Goal: Information Seeking & Learning: Learn about a topic

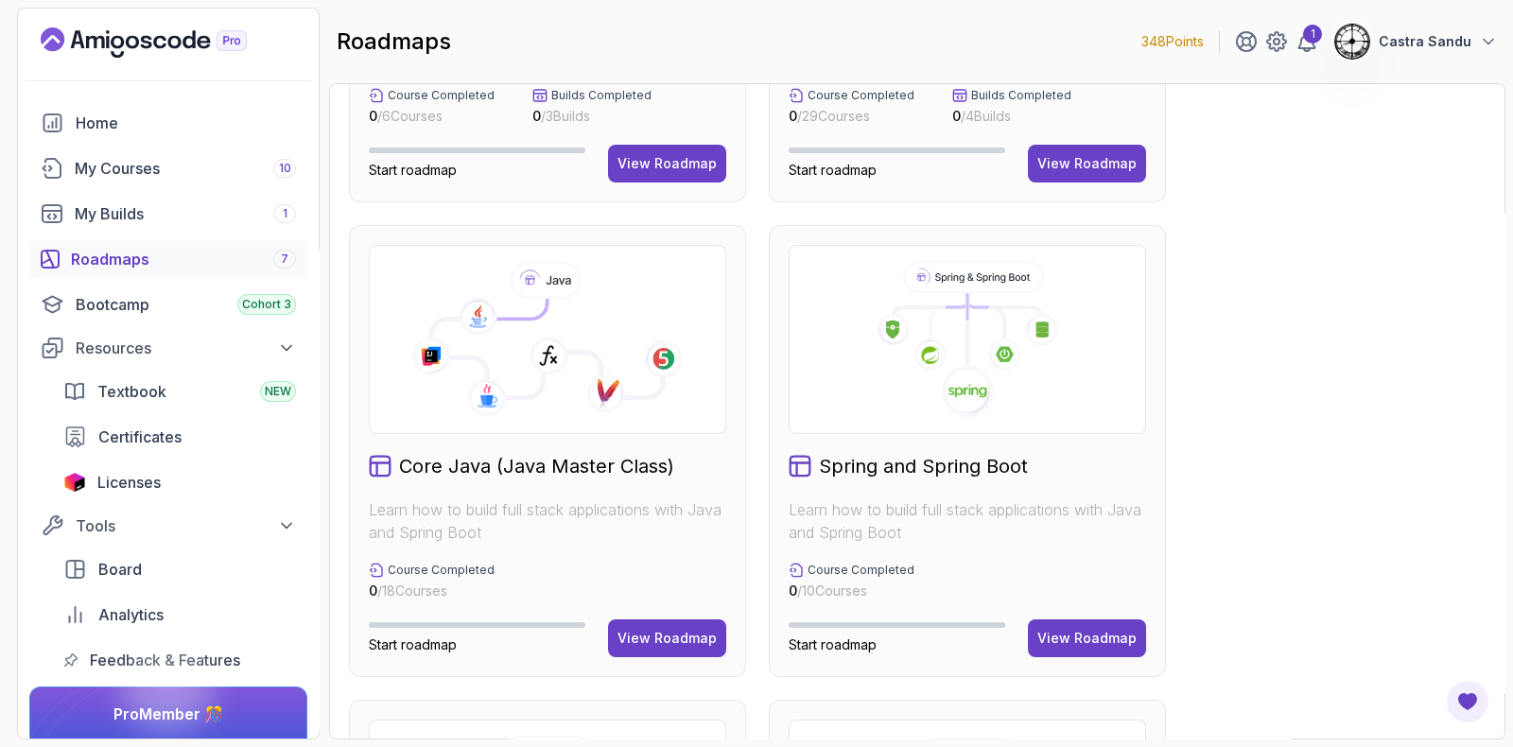
scroll to position [355, 0]
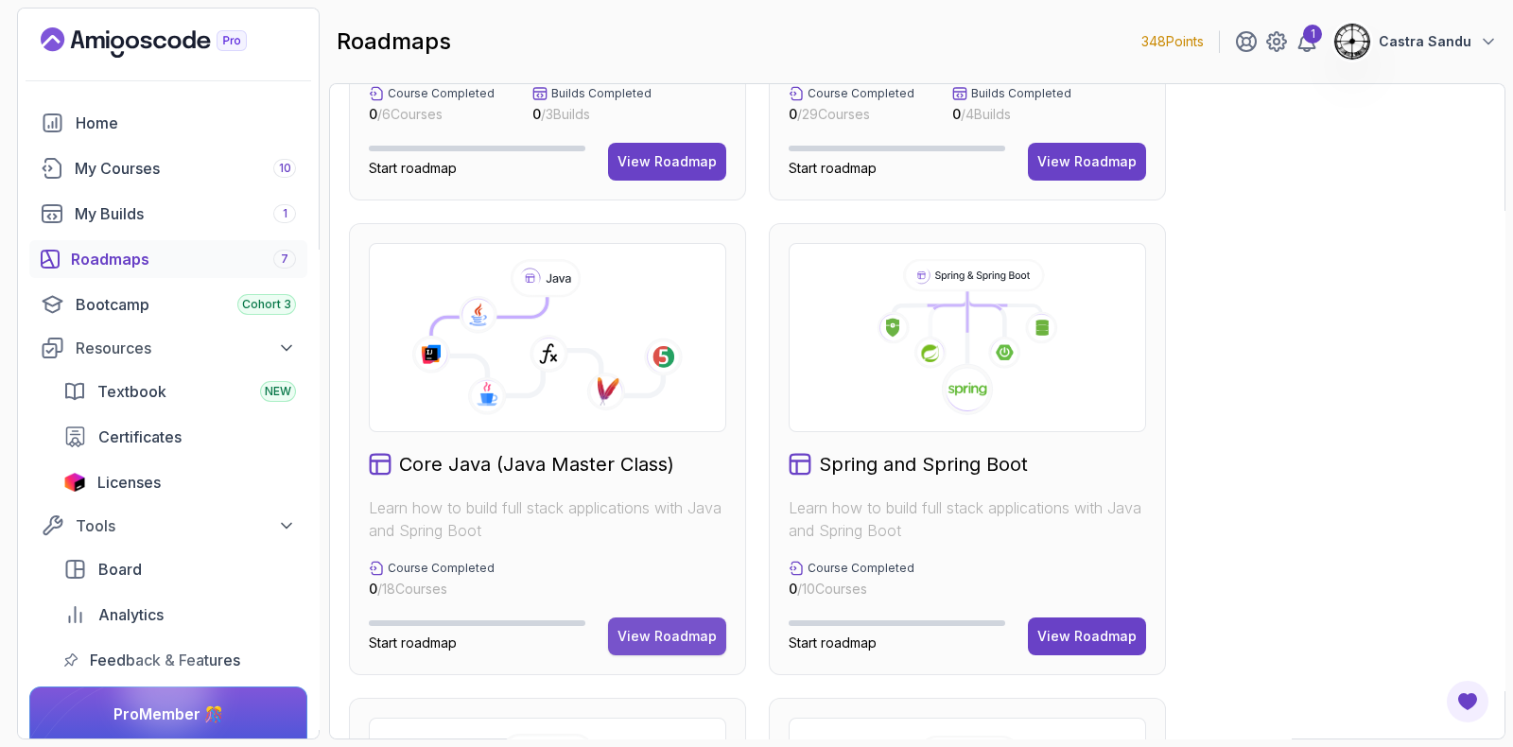
click at [633, 621] on button "View Roadmap" at bounding box center [667, 637] width 118 height 38
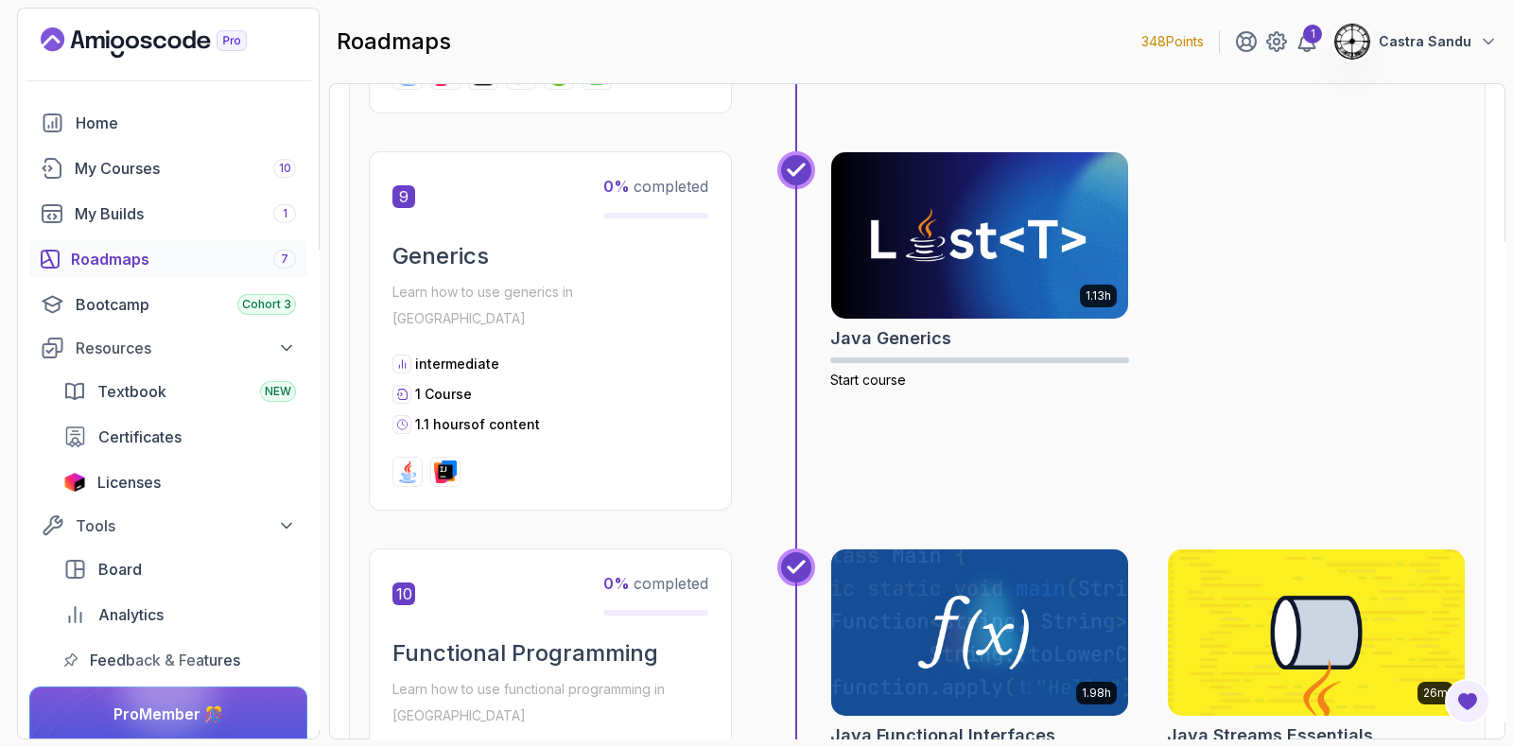
scroll to position [3801, 0]
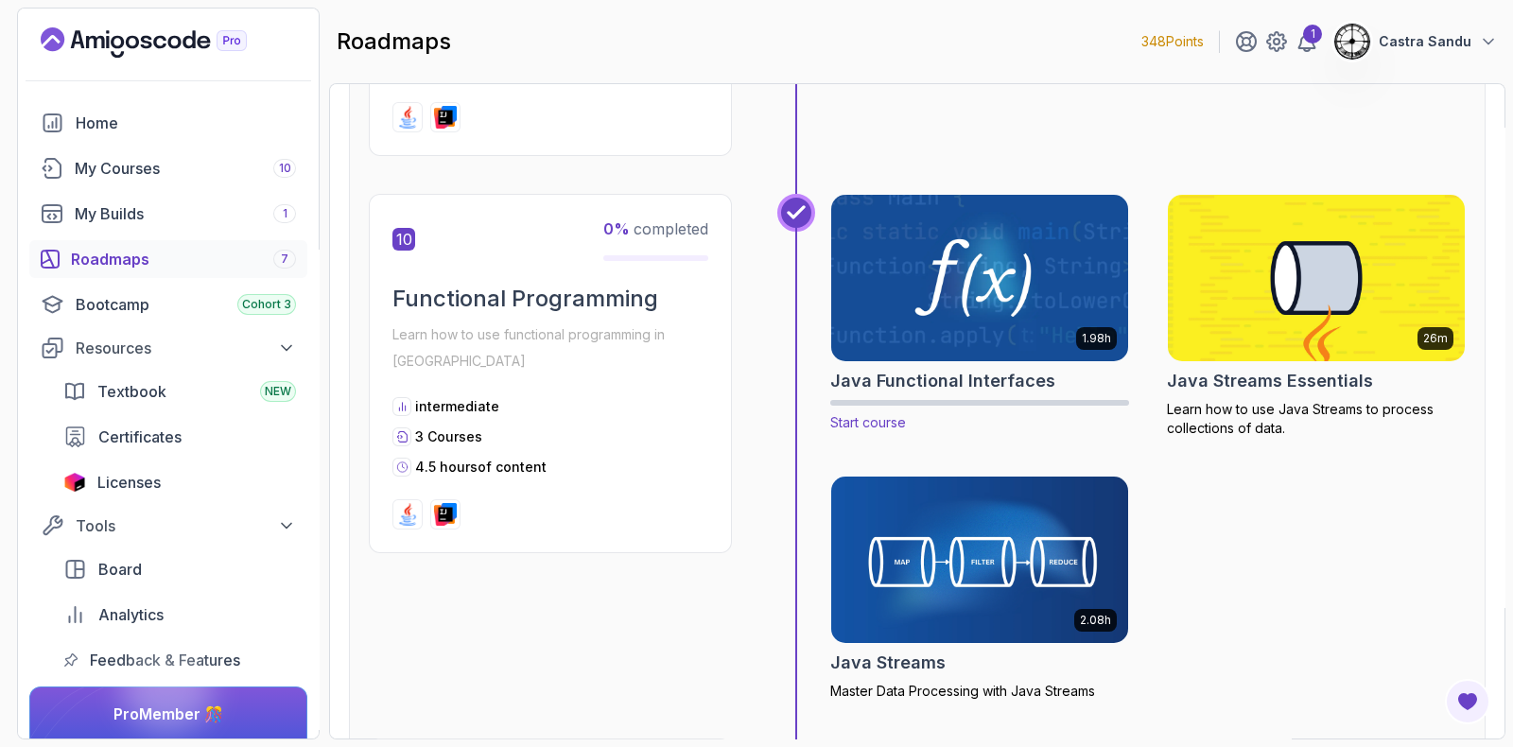
click at [1003, 225] on img at bounding box center [980, 278] width 312 height 175
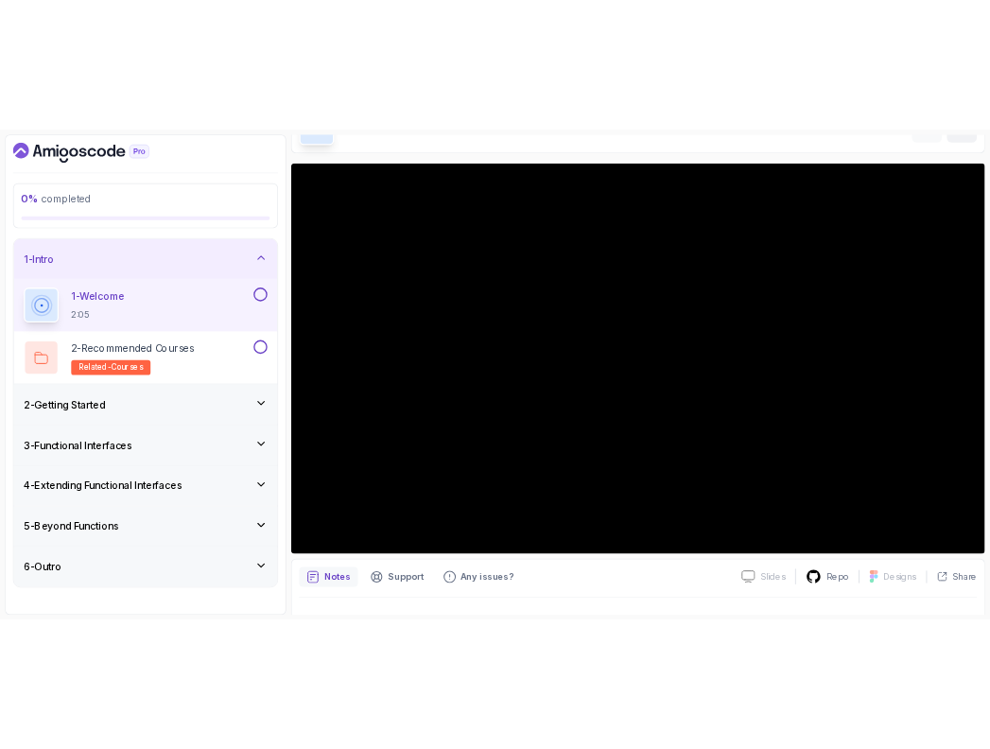
scroll to position [90, 0]
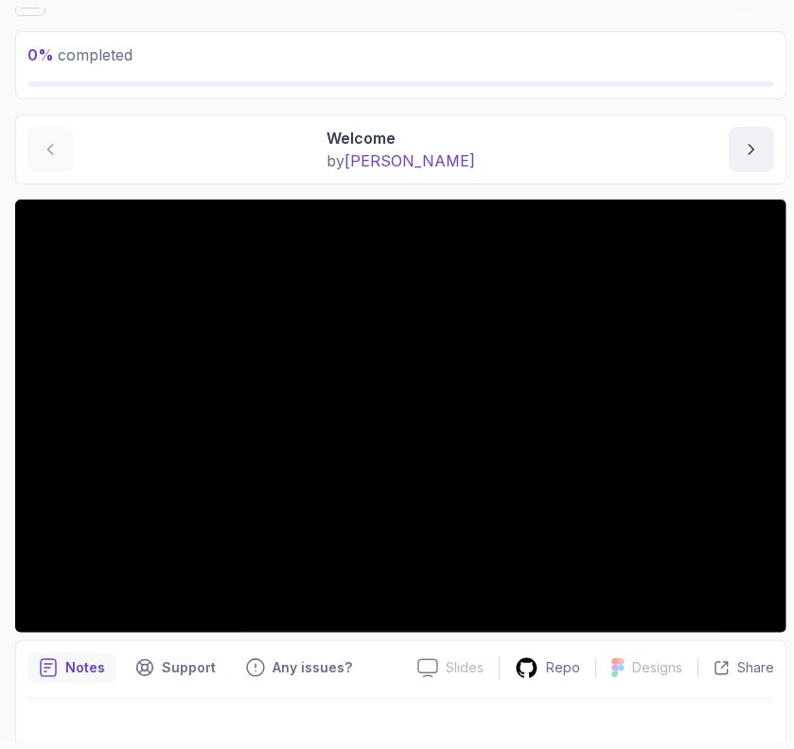
click at [221, 140] on div "Welcome by nelson" at bounding box center [400, 149] width 746 height 45
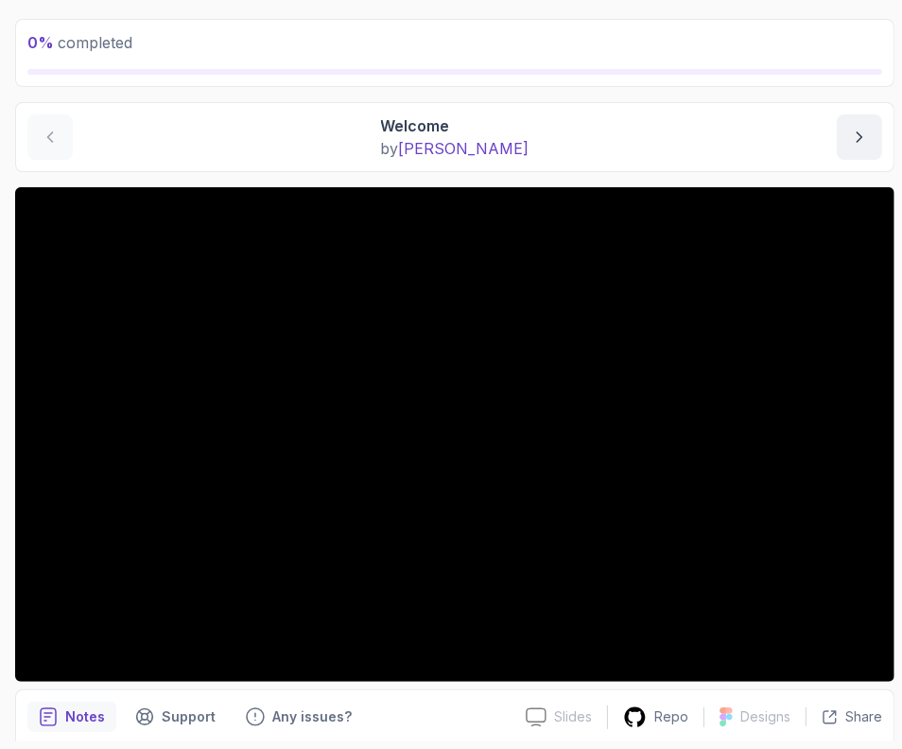
scroll to position [173, 0]
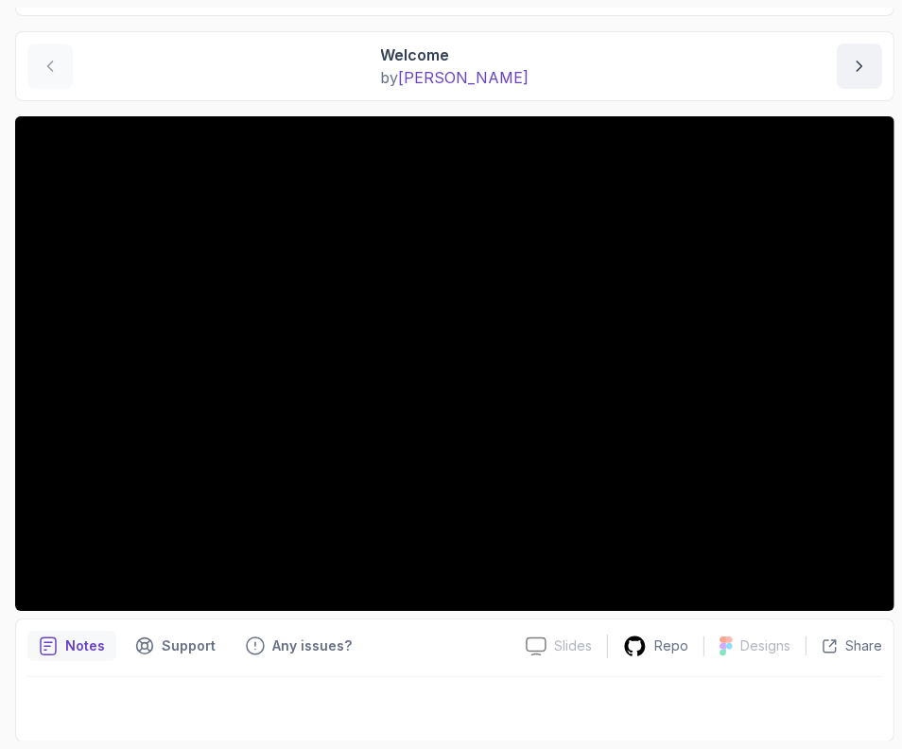
click at [203, 54] on div "Welcome by nelson" at bounding box center [454, 66] width 855 height 45
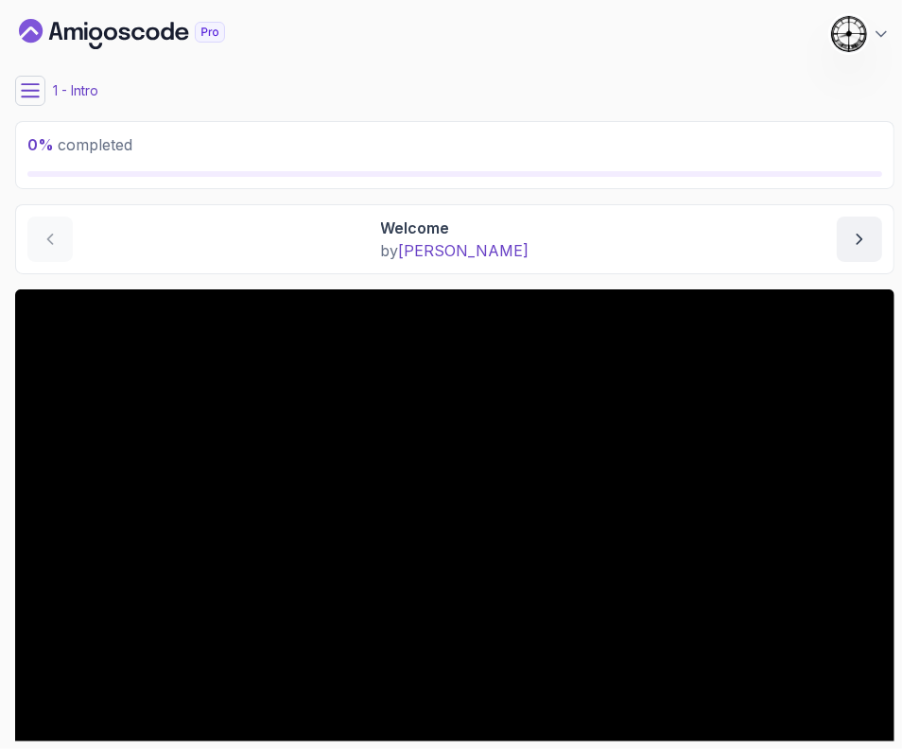
click at [18, 82] on button at bounding box center [30, 91] width 30 height 30
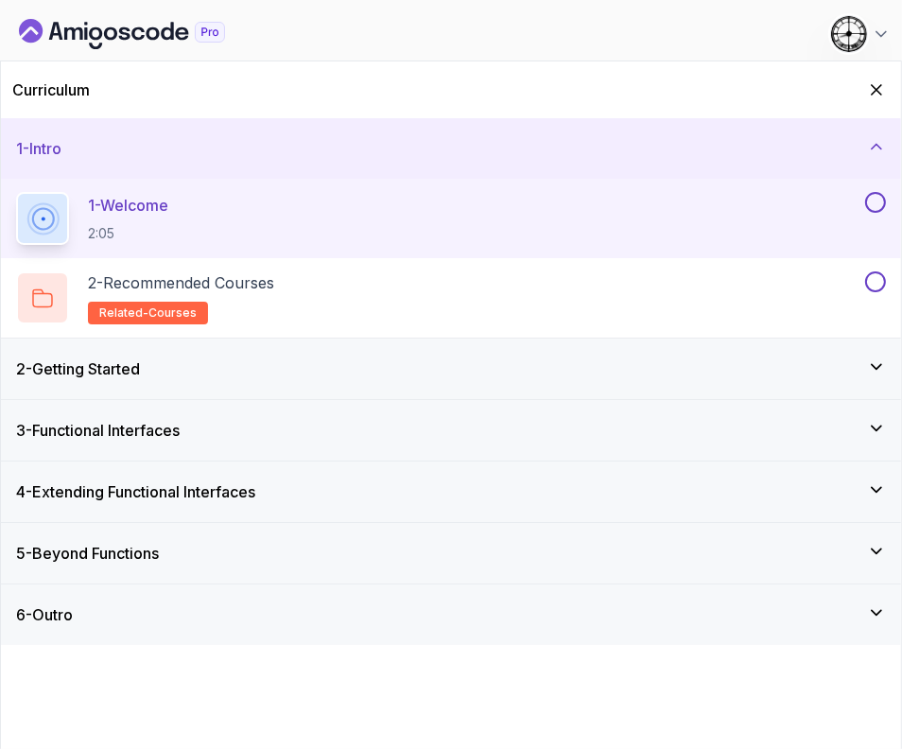
click at [872, 202] on button at bounding box center [875, 202] width 21 height 21
click at [397, 290] on div "2 - Recommended Courses related-courses" at bounding box center [439, 297] width 846 height 53
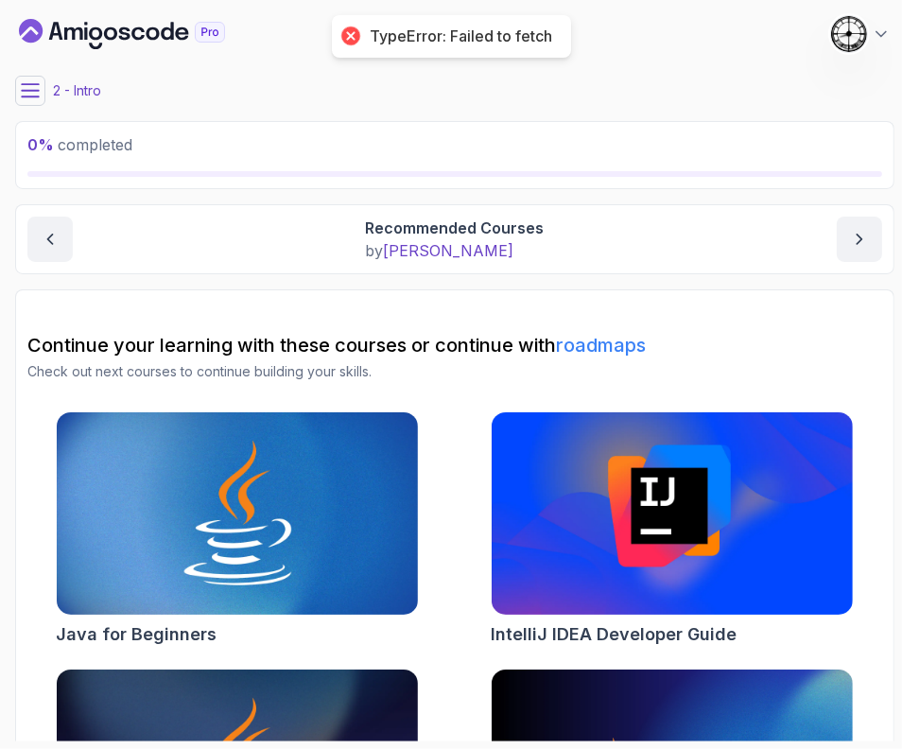
click at [29, 79] on button at bounding box center [30, 91] width 30 height 30
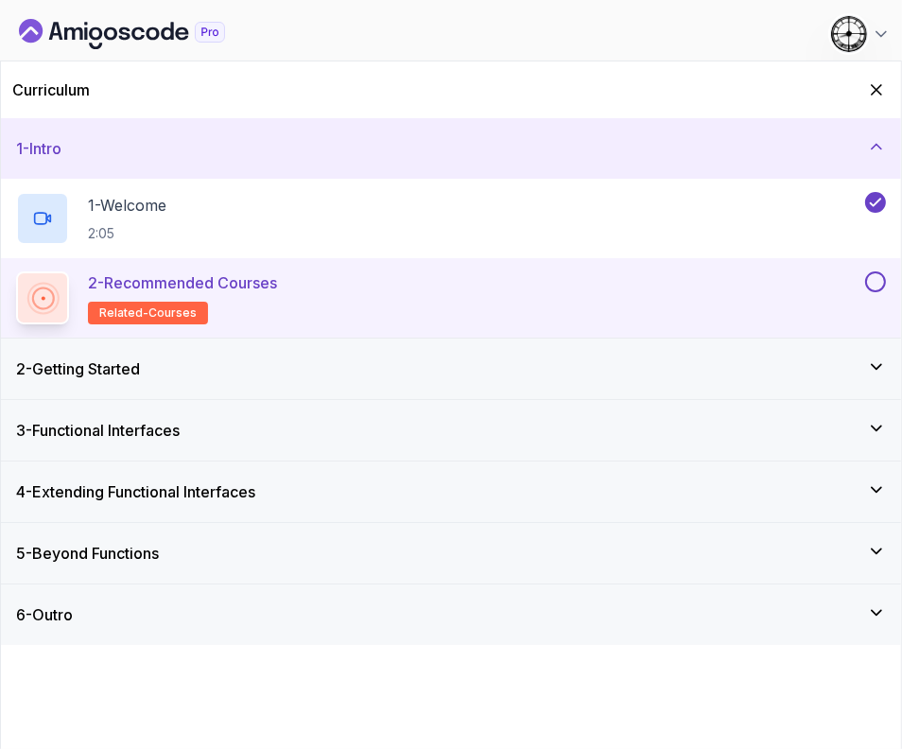
click at [877, 281] on button at bounding box center [875, 281] width 21 height 21
click at [161, 380] on div "2 - Getting Started" at bounding box center [451, 369] width 900 height 61
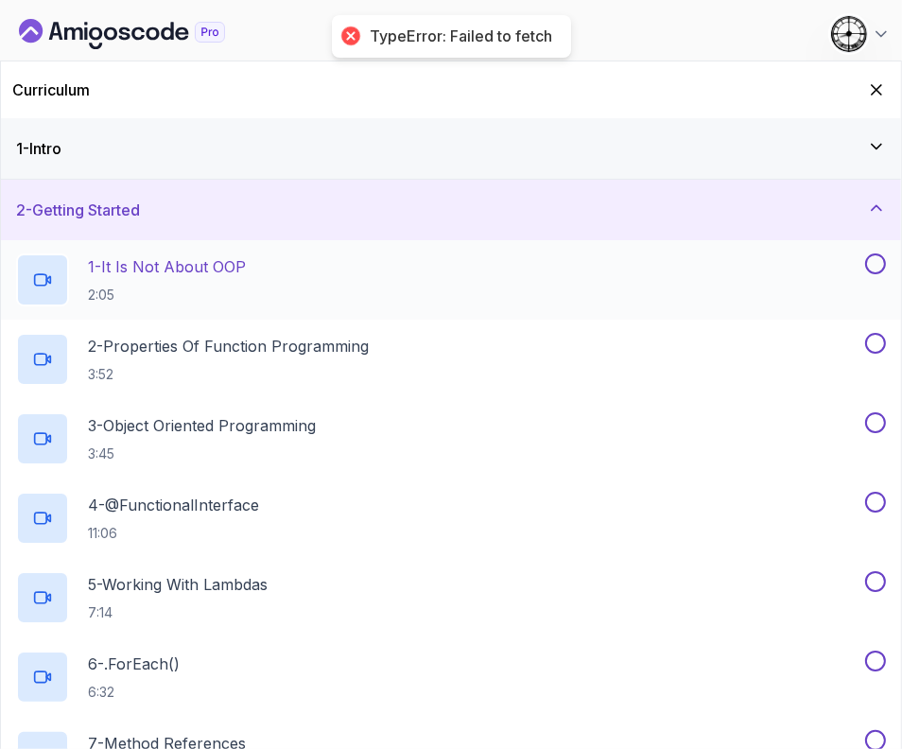
click at [132, 288] on p "2:05" at bounding box center [167, 295] width 158 height 19
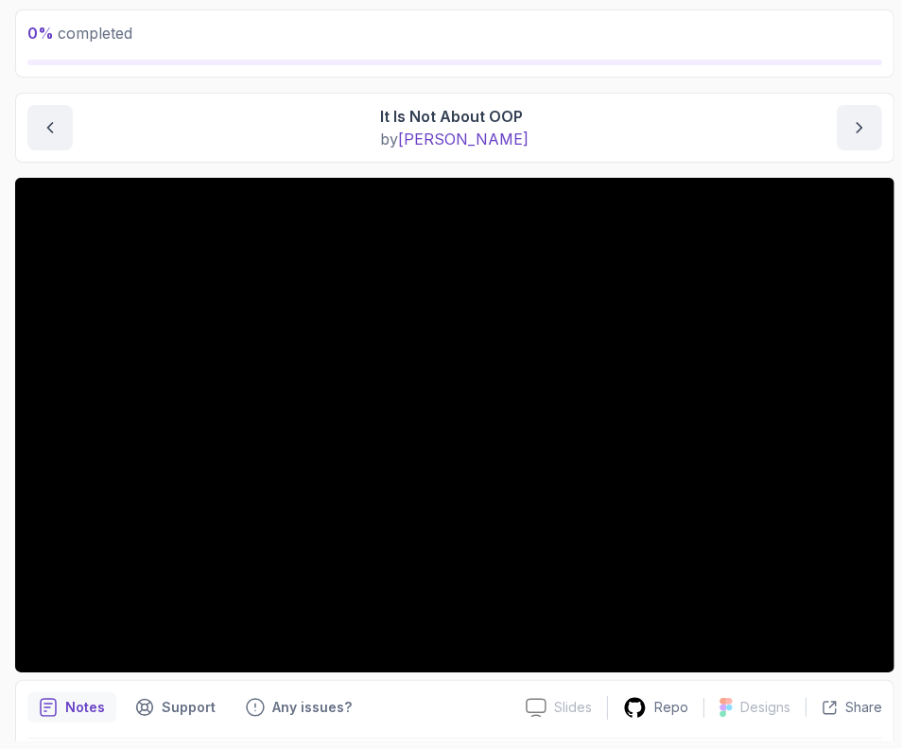
drag, startPoint x: 383, startPoint y: 26, endPoint x: 391, endPoint y: 59, distance: 34.0
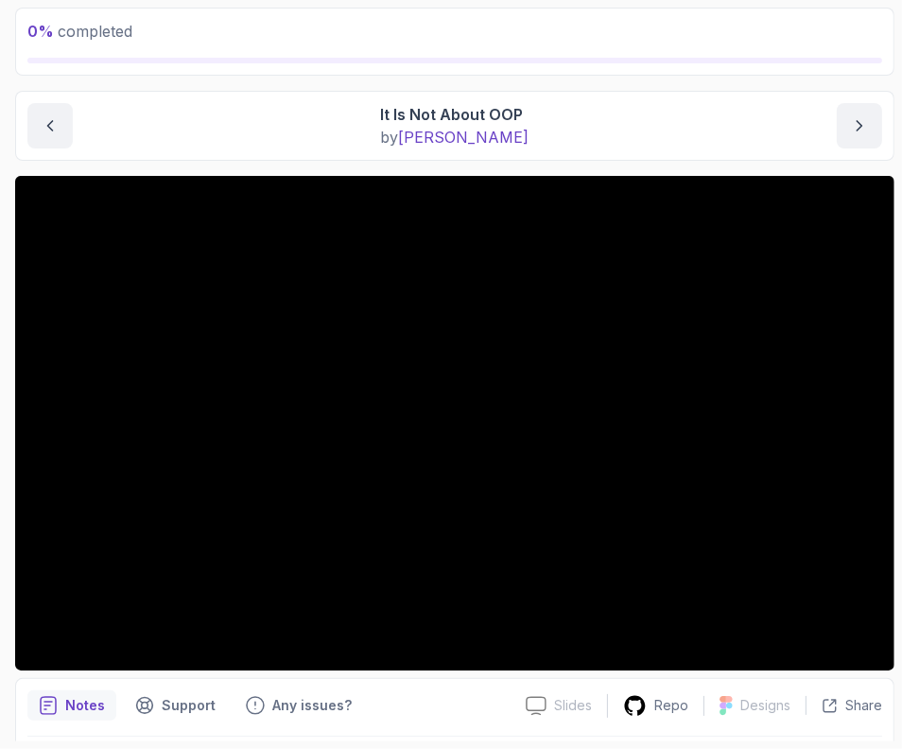
drag, startPoint x: 449, startPoint y: 700, endPoint x: 452, endPoint y: 568, distance: 131.5
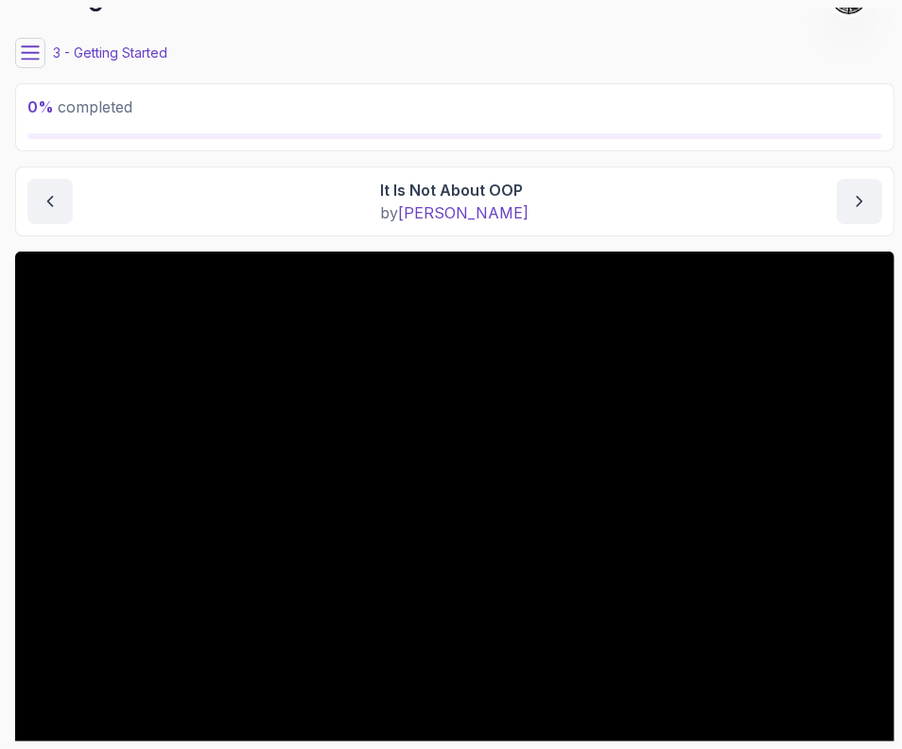
drag, startPoint x: 303, startPoint y: 137, endPoint x: 302, endPoint y: 101, distance: 36.0
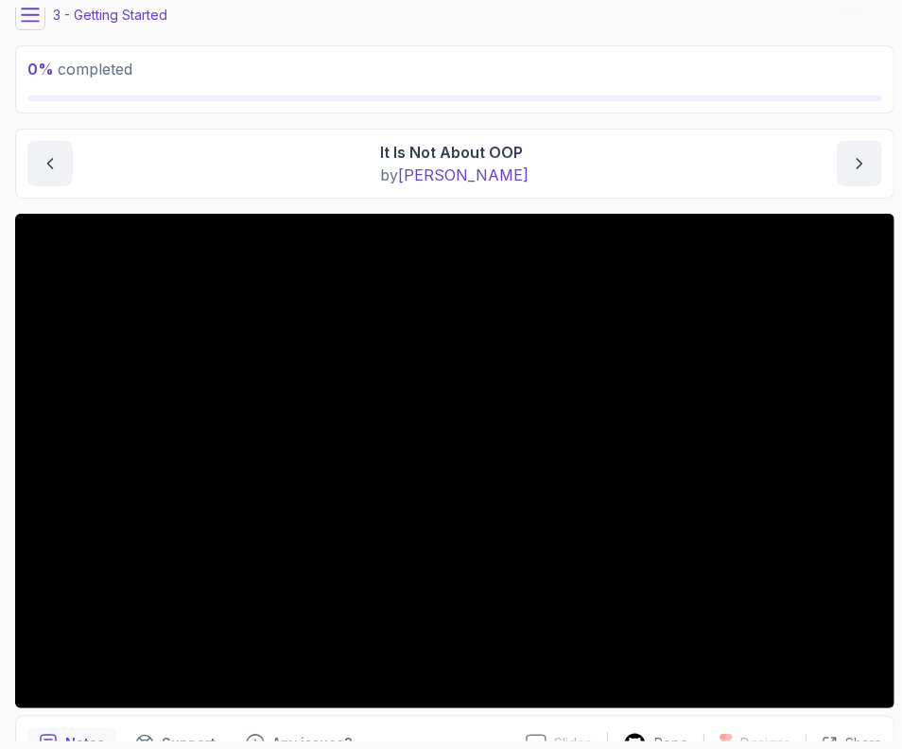
scroll to position [0, 0]
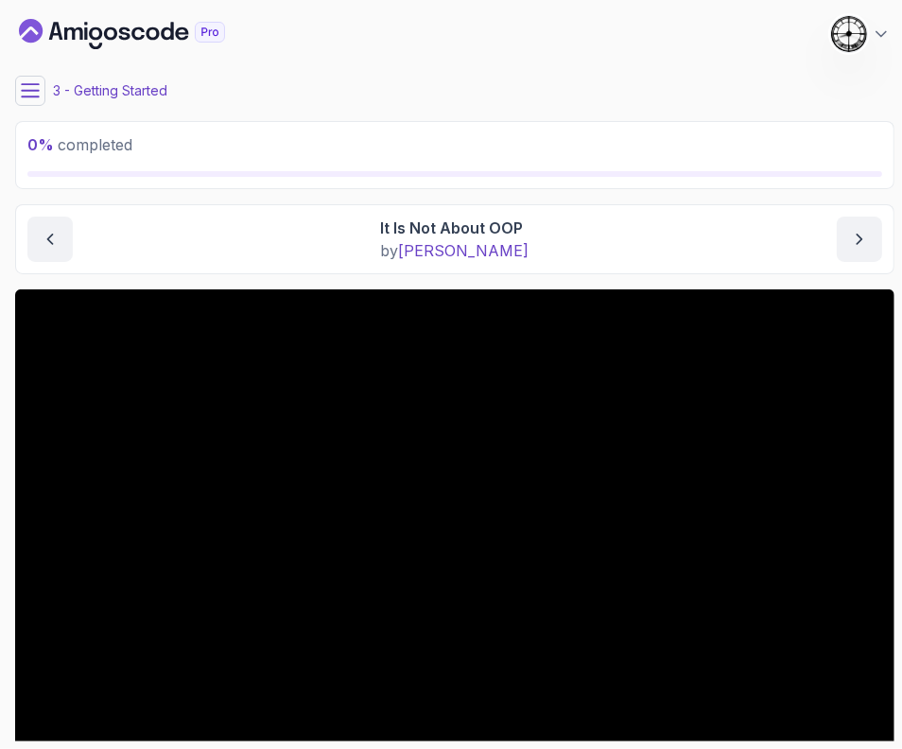
click at [16, 97] on button at bounding box center [30, 91] width 30 height 30
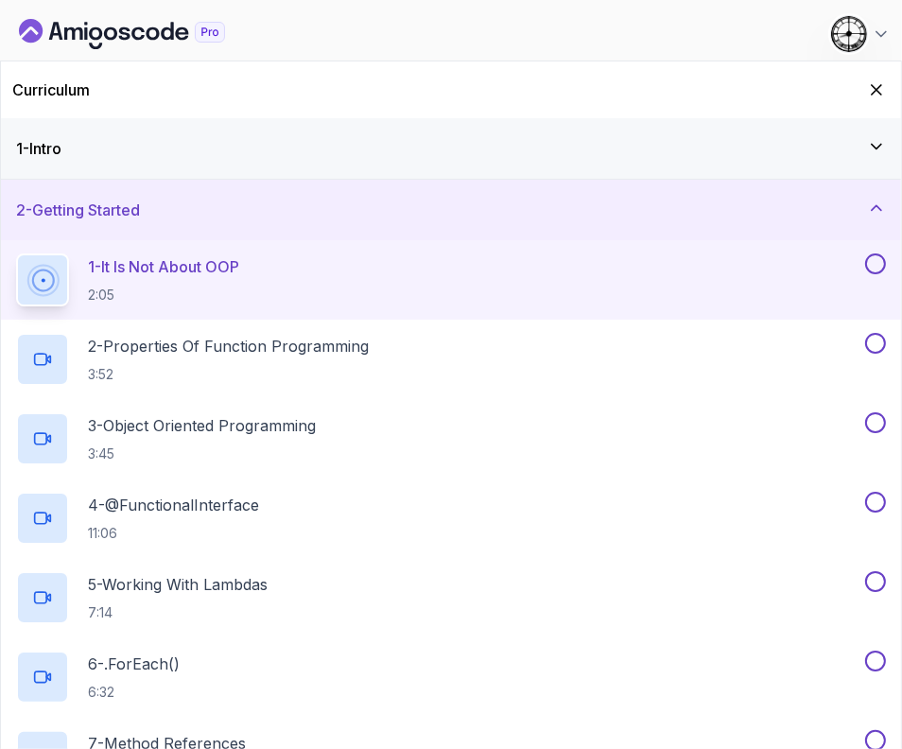
click at [878, 257] on button at bounding box center [875, 263] width 21 height 21
click at [241, 361] on h2 "2 - Properties Of Function Programming 3:52" at bounding box center [228, 359] width 281 height 49
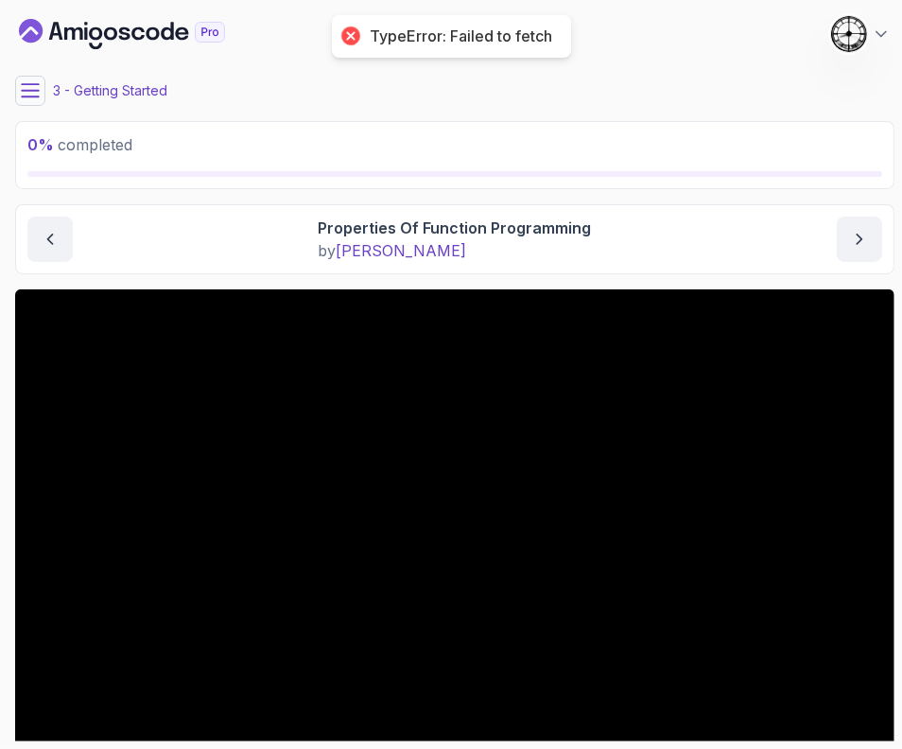
click at [28, 92] on icon at bounding box center [30, 90] width 19 height 19
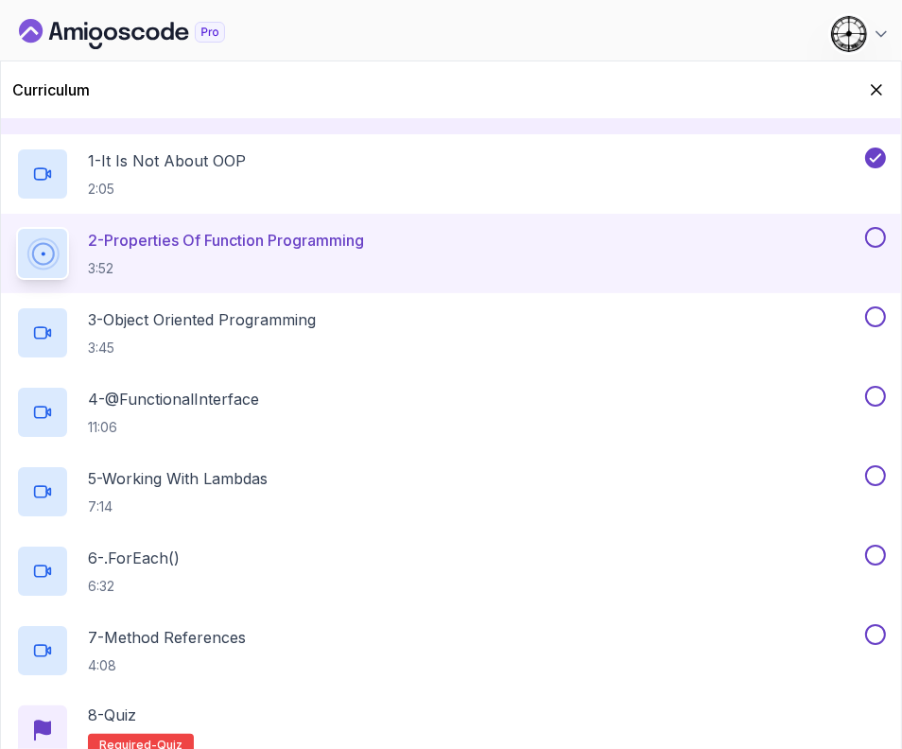
scroll to position [76, 0]
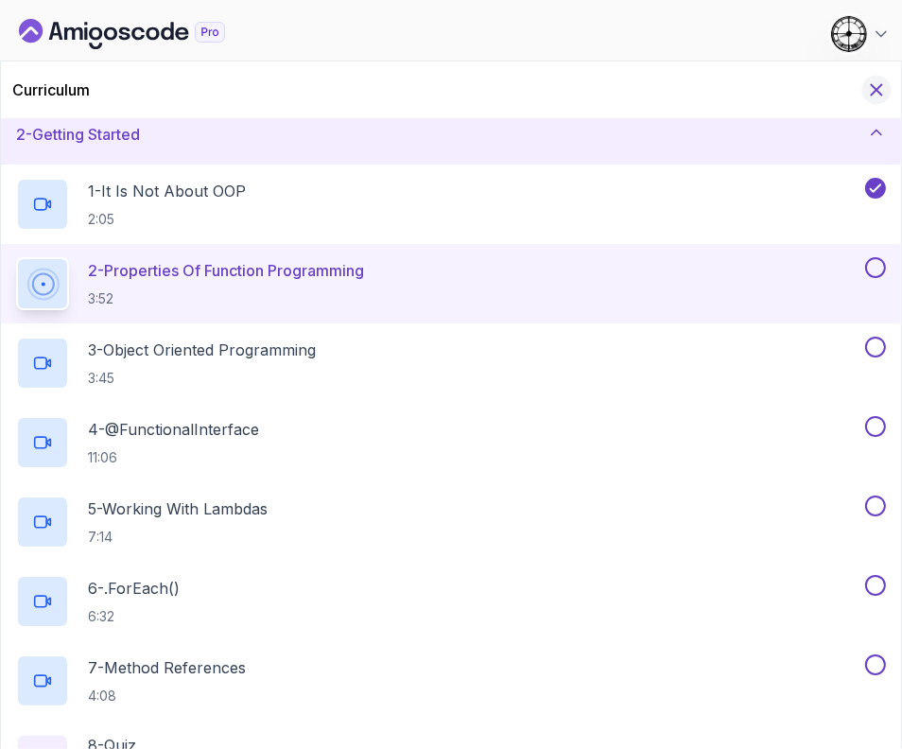
click at [880, 86] on icon "Hide Curriculum for mobile" at bounding box center [877, 90] width 10 height 10
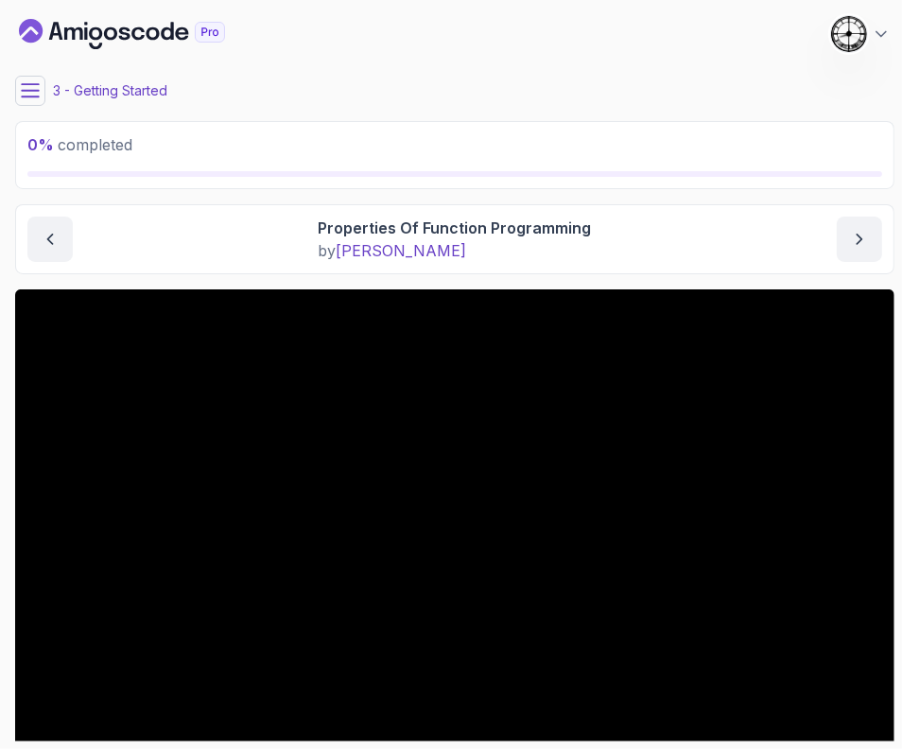
scroll to position [117, 0]
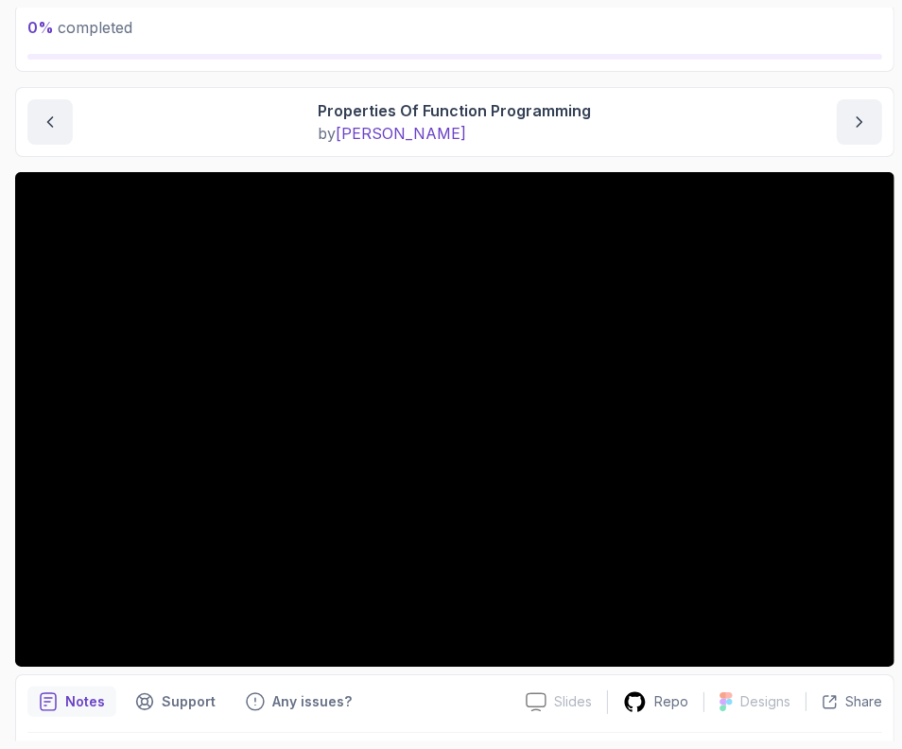
click at [428, 712] on div "Notes Support Any issues?" at bounding box center [268, 702] width 483 height 30
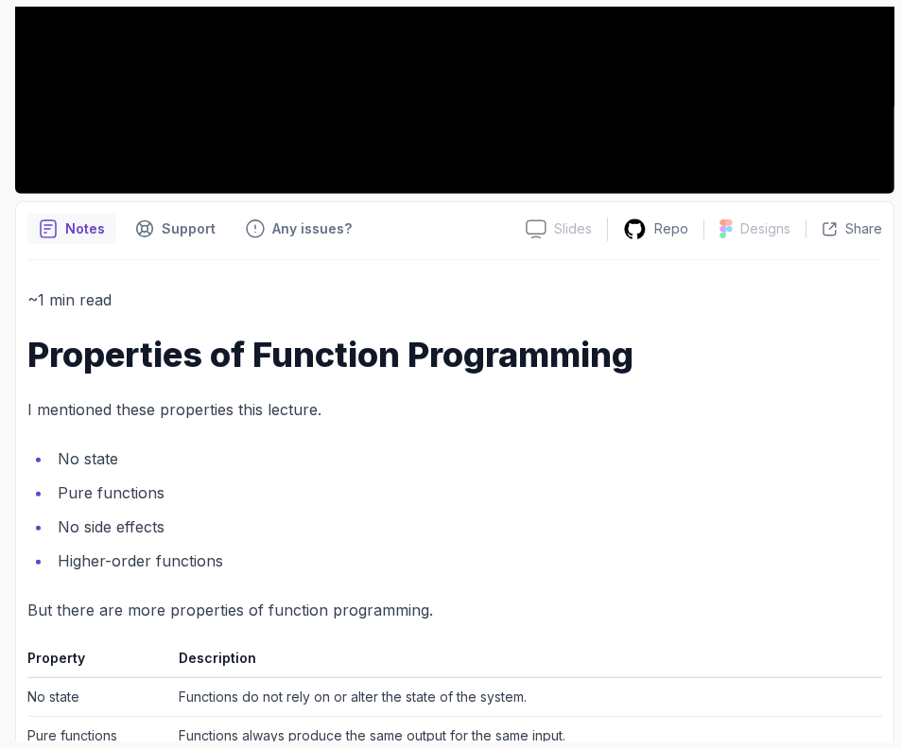
scroll to position [709, 0]
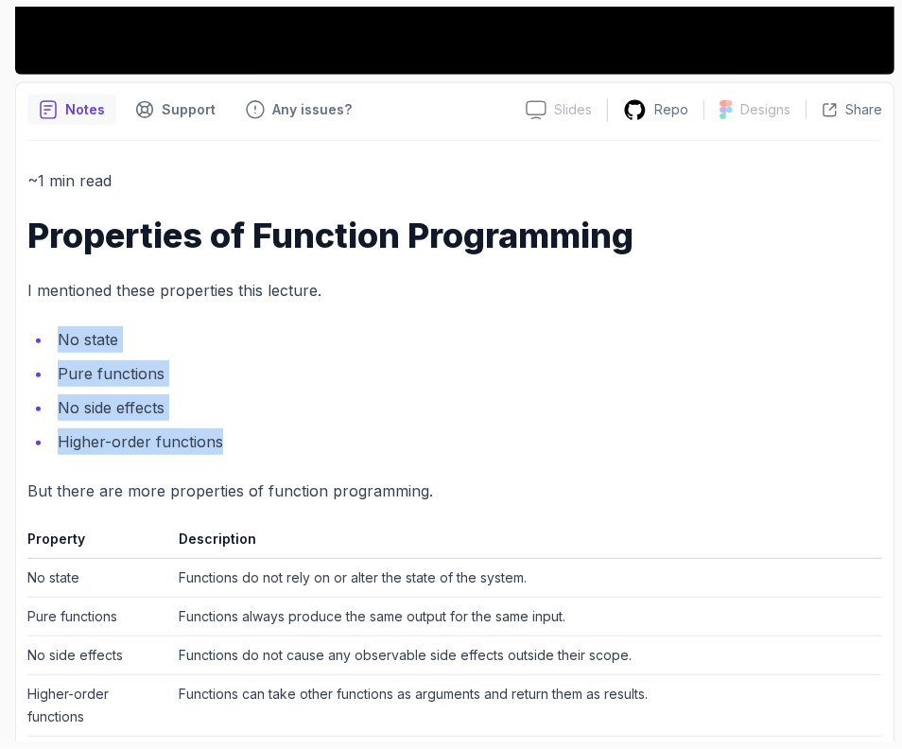
drag, startPoint x: 51, startPoint y: 325, endPoint x: 311, endPoint y: 446, distance: 286.9
click at [311, 446] on ul "No state Pure functions No side effects Higher-order functions" at bounding box center [454, 390] width 855 height 129
copy ul "No state Pure functions No side effects Higher-order functions"
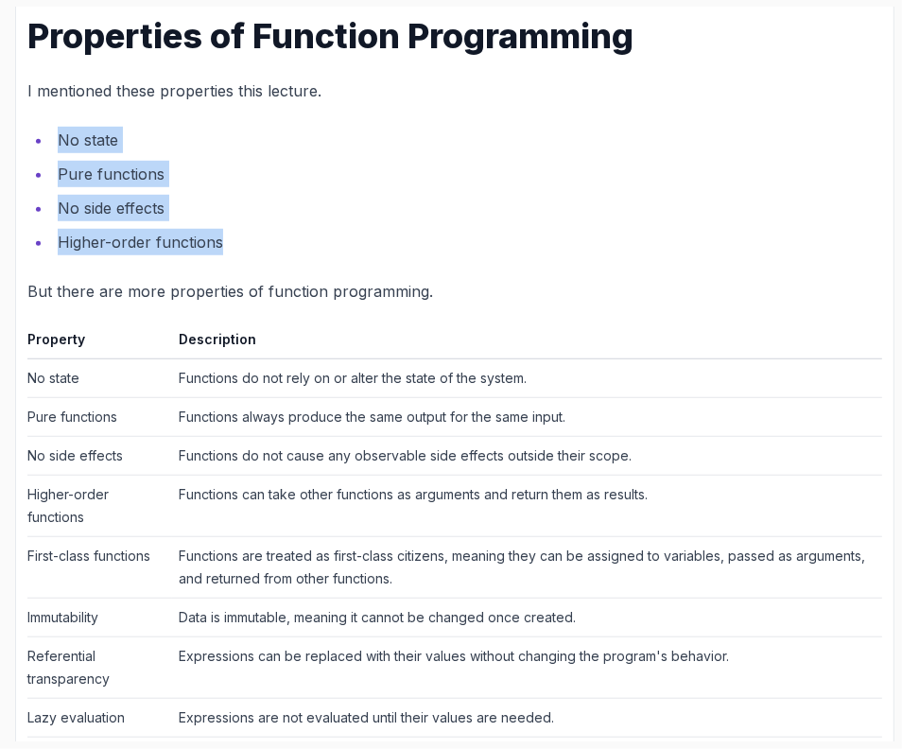
scroll to position [945, 0]
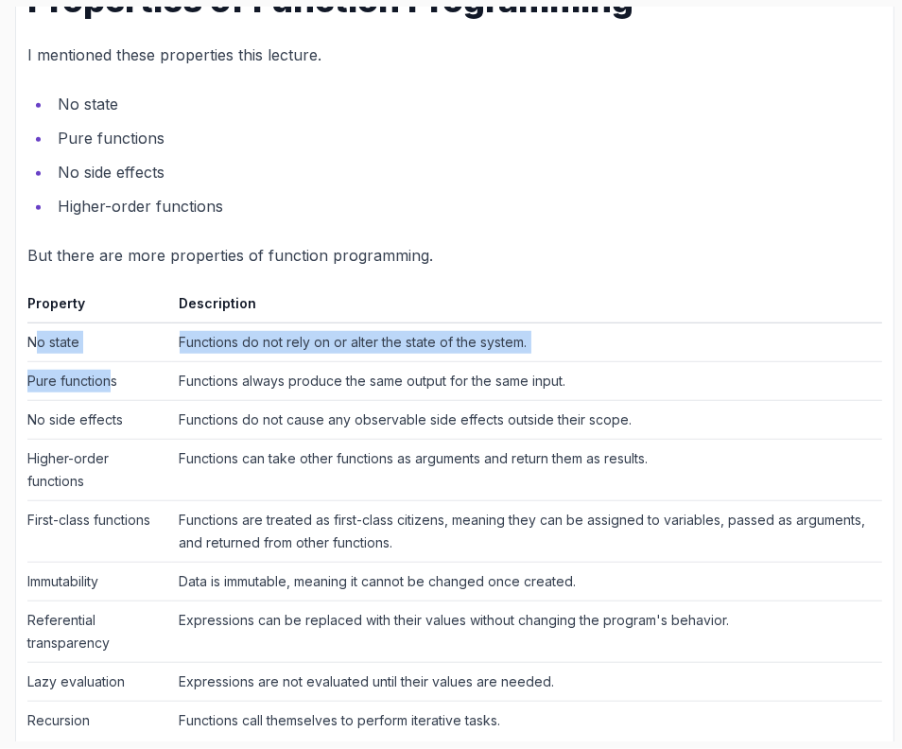
drag, startPoint x: 33, startPoint y: 342, endPoint x: 113, endPoint y: 383, distance: 90.1
click at [113, 383] on tbody "No state Functions do not rely on or alter the state of the system. Pure functi…" at bounding box center [454, 531] width 855 height 417
click at [41, 337] on td "No state" at bounding box center [99, 342] width 145 height 39
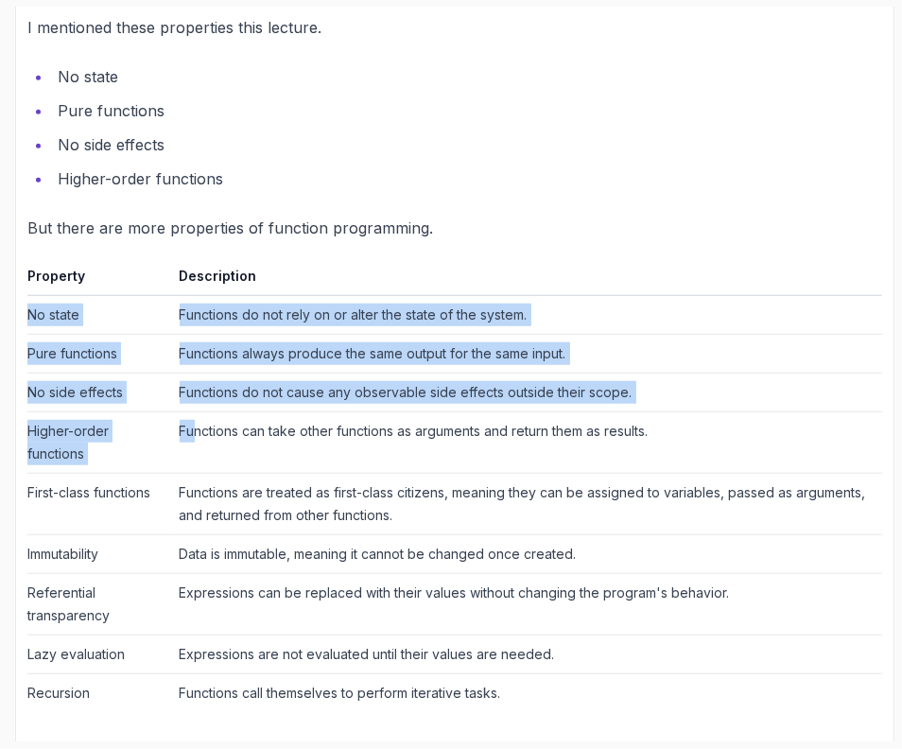
scroll to position [979, 0]
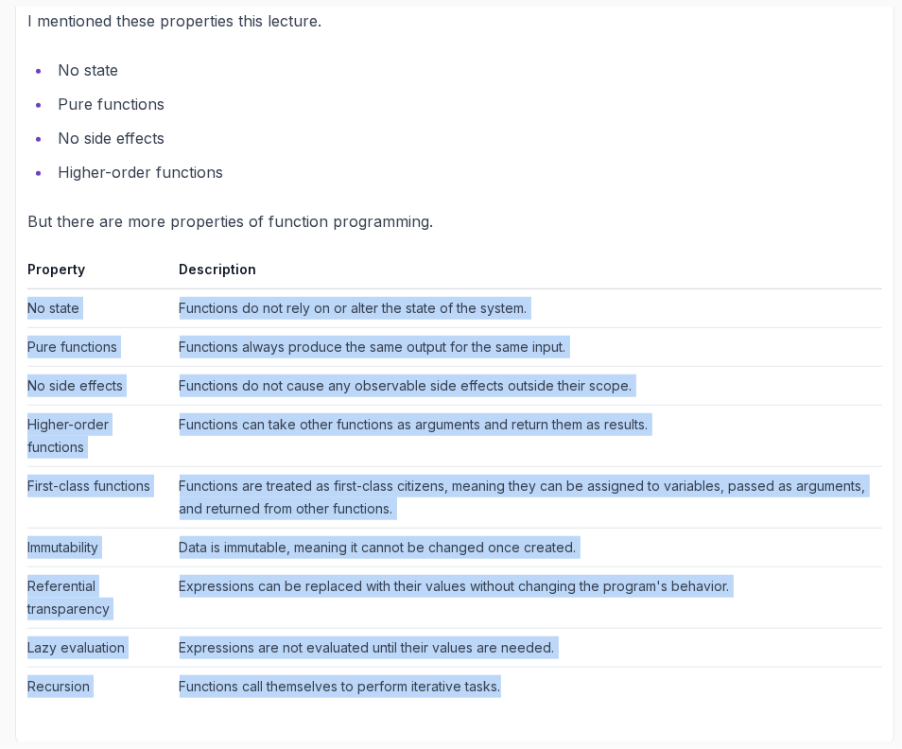
drag, startPoint x: 28, startPoint y: 338, endPoint x: 549, endPoint y: 695, distance: 631.2
click at [549, 695] on tbody "No state Functions do not rely on or alter the state of the system. Pure functi…" at bounding box center [454, 497] width 855 height 417
copy tbody "No state Functions do not rely on or alter the state of the system. Pure functi…"
click at [241, 317] on td "Functions do not rely on or alter the state of the system." at bounding box center [527, 308] width 710 height 39
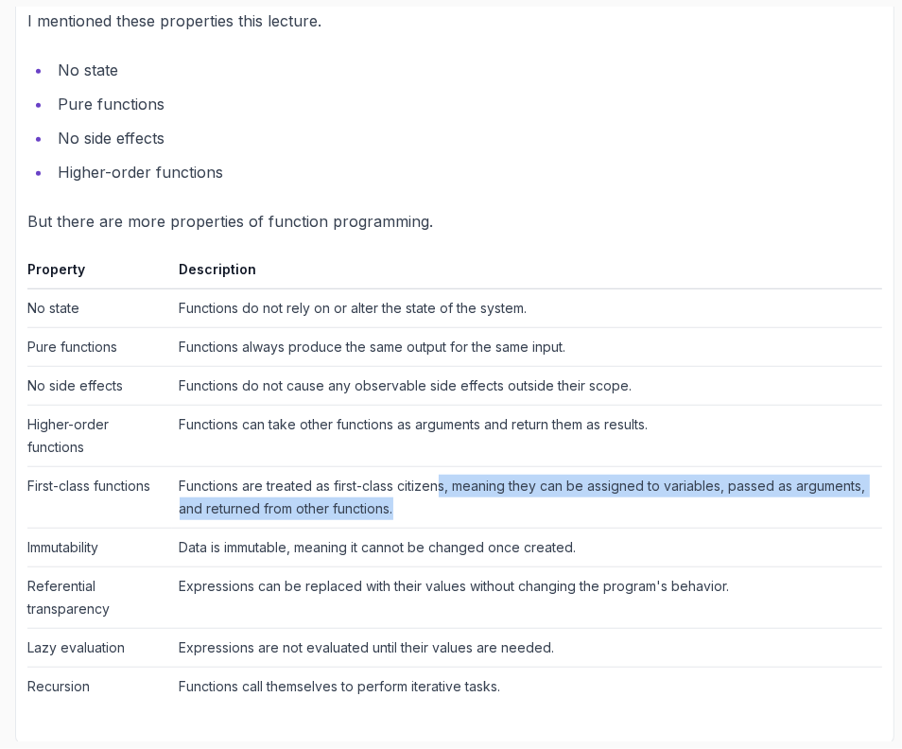
drag, startPoint x: 440, startPoint y: 480, endPoint x: 451, endPoint y: 517, distance: 39.5
click at [451, 517] on td "Functions are treated as first-class citizens, meaning they can be assigned to …" at bounding box center [527, 497] width 710 height 61
click at [460, 494] on td "Functions are treated as first-class citizens, meaning they can be assigned to …" at bounding box center [527, 497] width 710 height 61
drag, startPoint x: 456, startPoint y: 472, endPoint x: 447, endPoint y: 497, distance: 26.0
click at [447, 497] on td "Functions are treated as first-class citizens, meaning they can be assigned to …" at bounding box center [527, 497] width 710 height 61
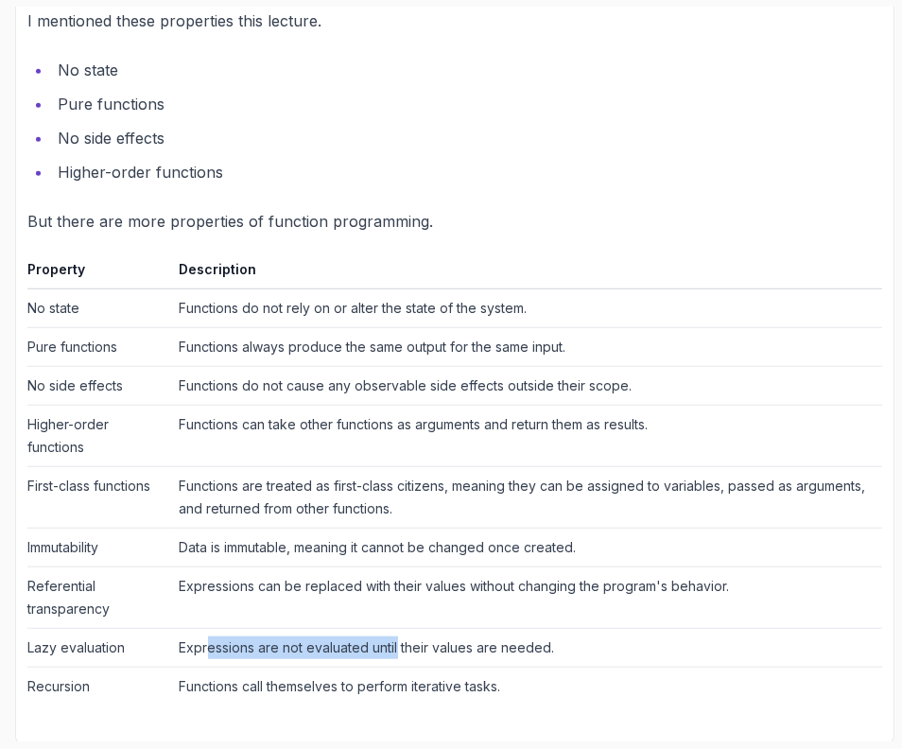
drag, startPoint x: 206, startPoint y: 643, endPoint x: 395, endPoint y: 640, distance: 189.2
click at [395, 640] on td "Expressions are not evaluated until their values are needed." at bounding box center [527, 648] width 710 height 39
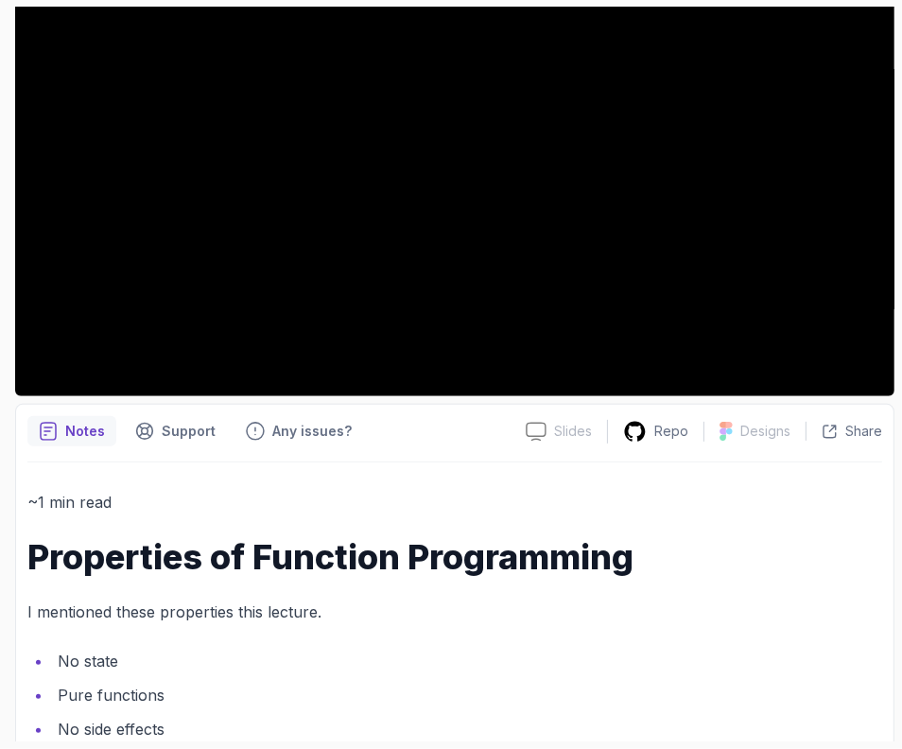
scroll to position [0, 0]
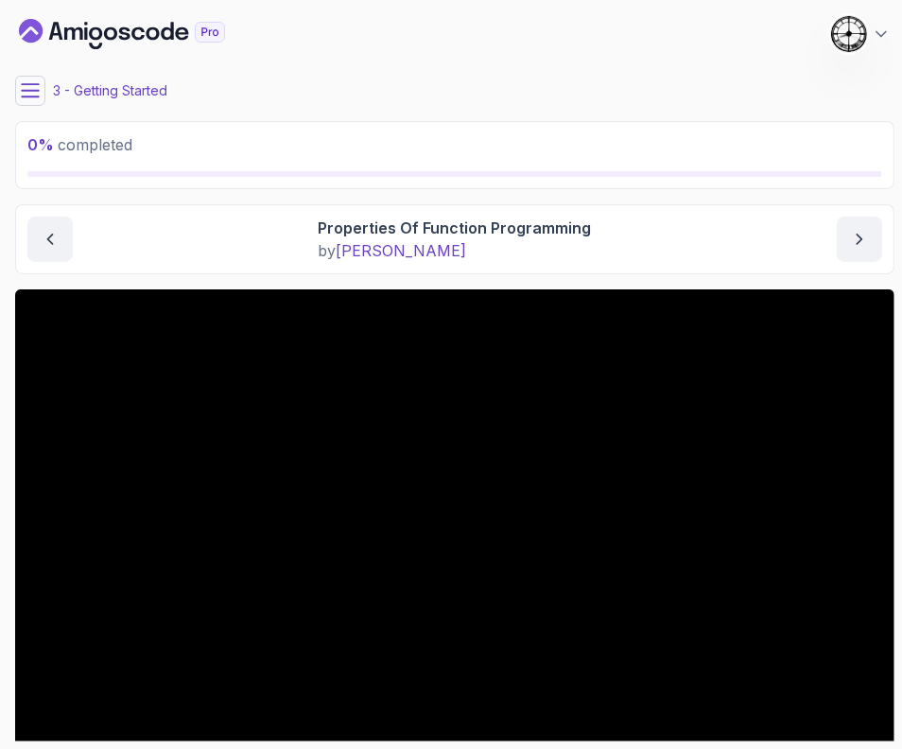
click at [38, 103] on button at bounding box center [30, 91] width 30 height 30
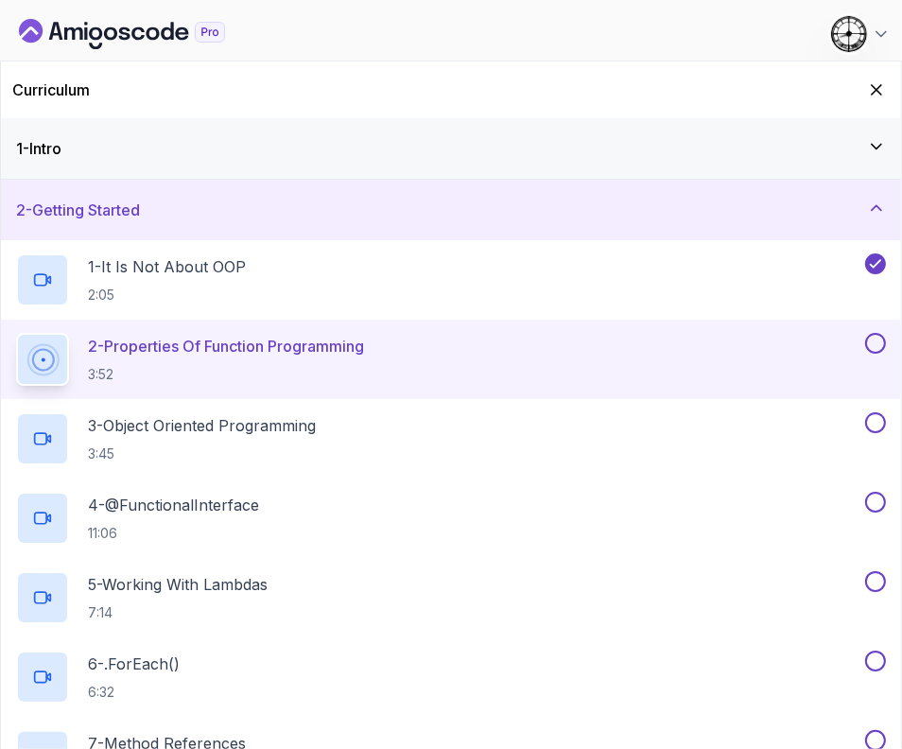
click at [879, 340] on button at bounding box center [875, 343] width 21 height 21
click at [222, 440] on h2 "3 - Object Oriented Programming 3:45" at bounding box center [202, 438] width 228 height 49
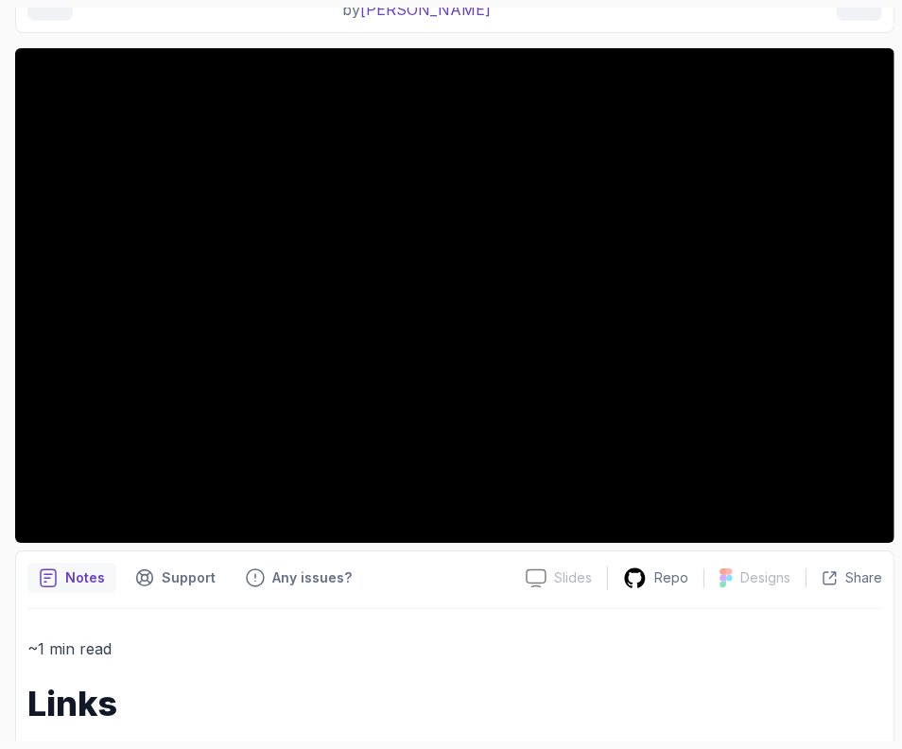
scroll to position [596, 0]
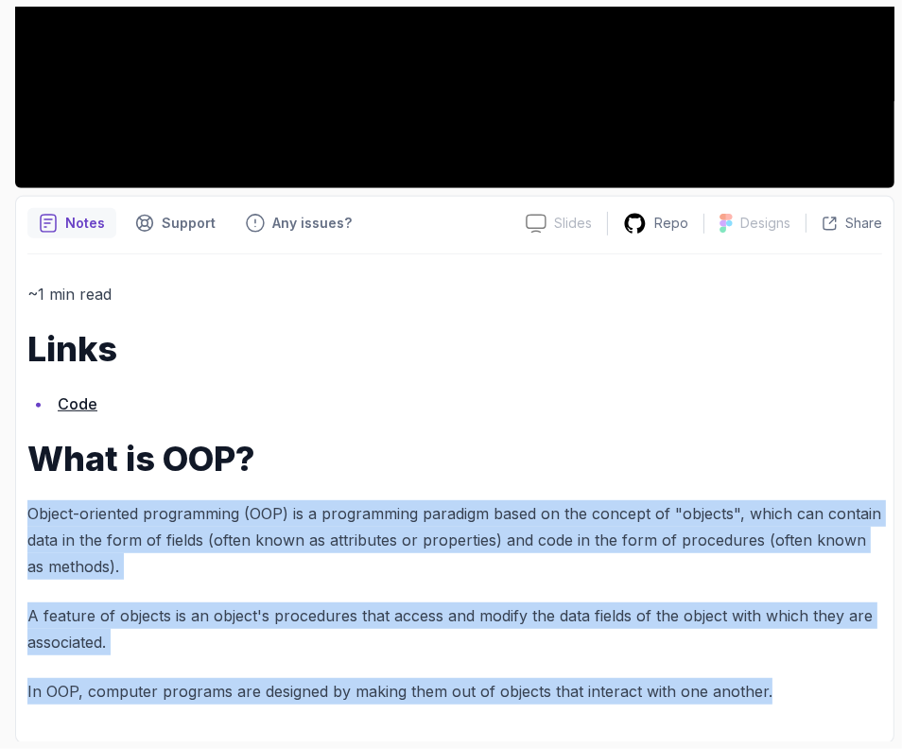
drag, startPoint x: 28, startPoint y: 503, endPoint x: 801, endPoint y: 728, distance: 804.8
click at [801, 728] on div "~1 min read Links Code What is OOP? Object-oriented programming (OOP) is a prog…" at bounding box center [454, 492] width 855 height 477
copy div "Object-oriented programming (OOP) is a programming paradigm based on the concep…"
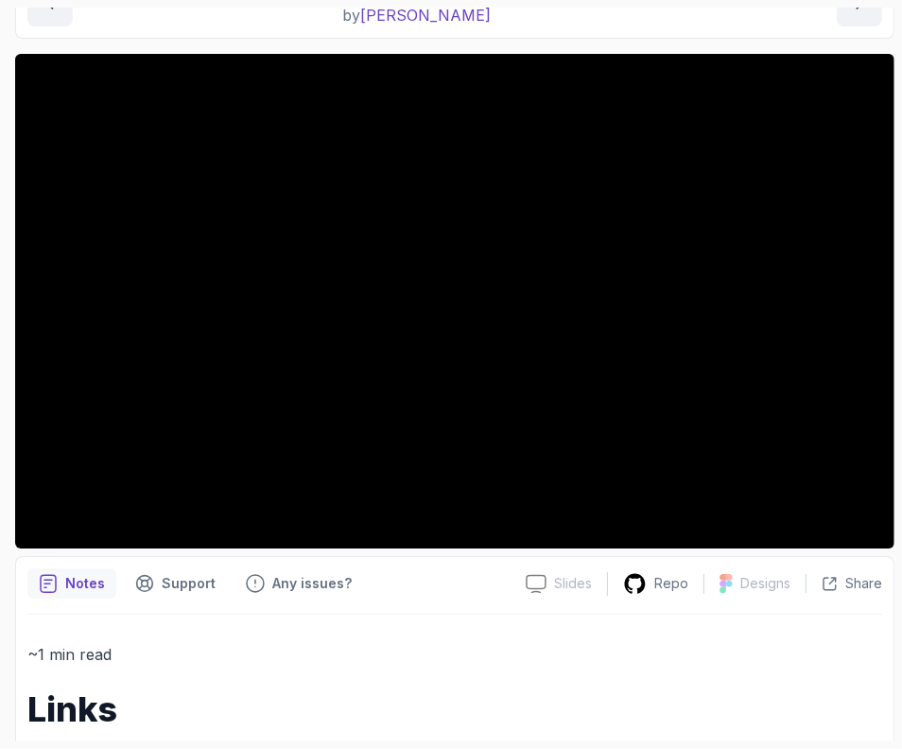
scroll to position [0, 0]
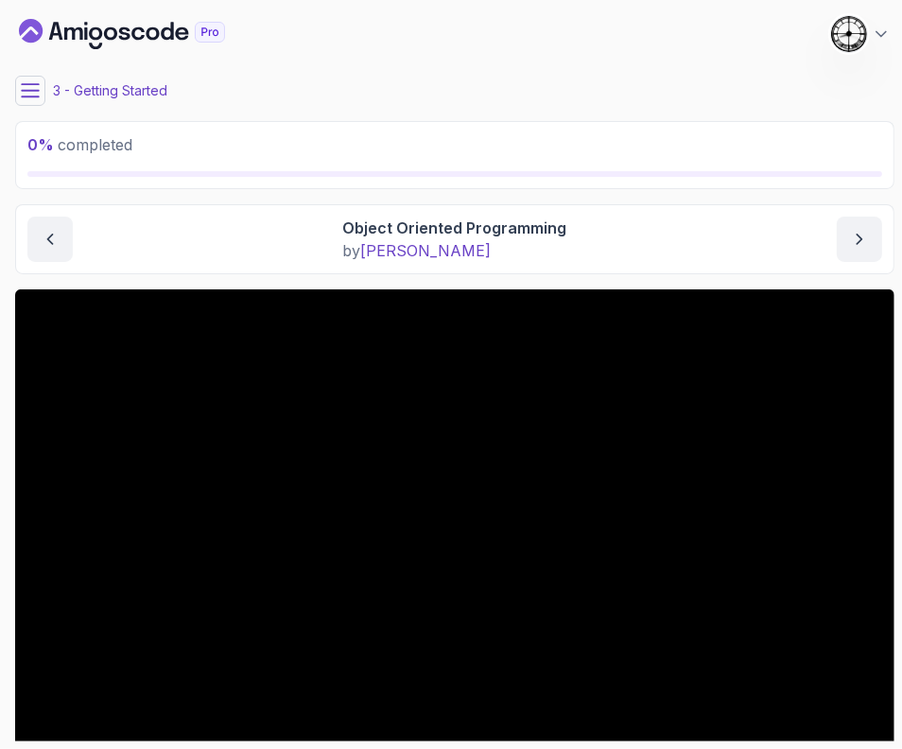
click at [33, 92] on icon at bounding box center [30, 90] width 19 height 19
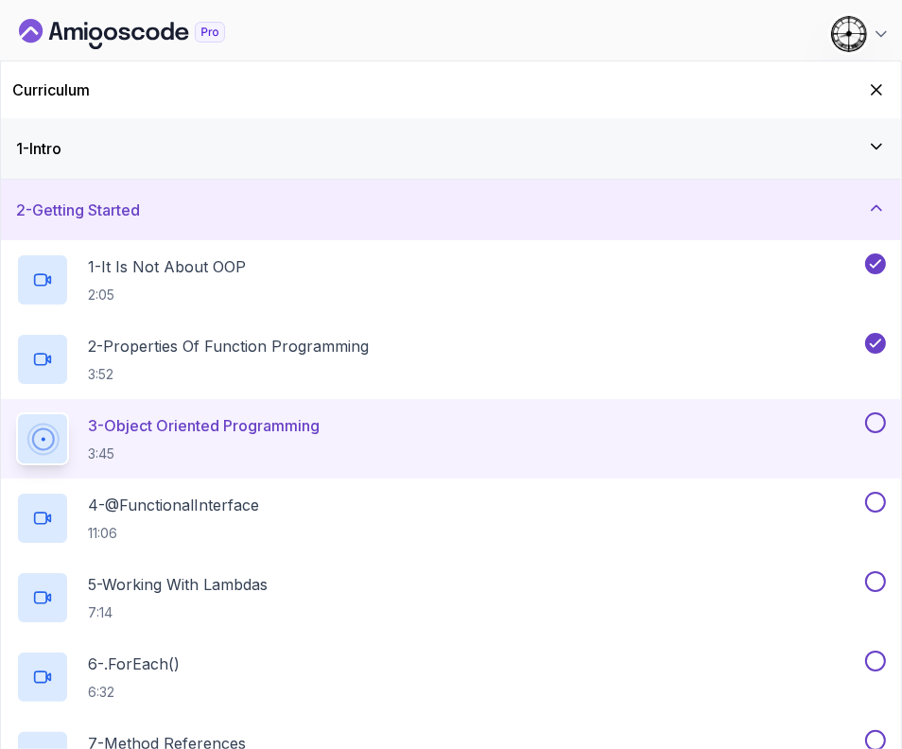
click at [875, 423] on button at bounding box center [875, 422] width 21 height 21
click at [352, 509] on div "4 - @FunctionalInterface 11:06" at bounding box center [439, 518] width 846 height 53
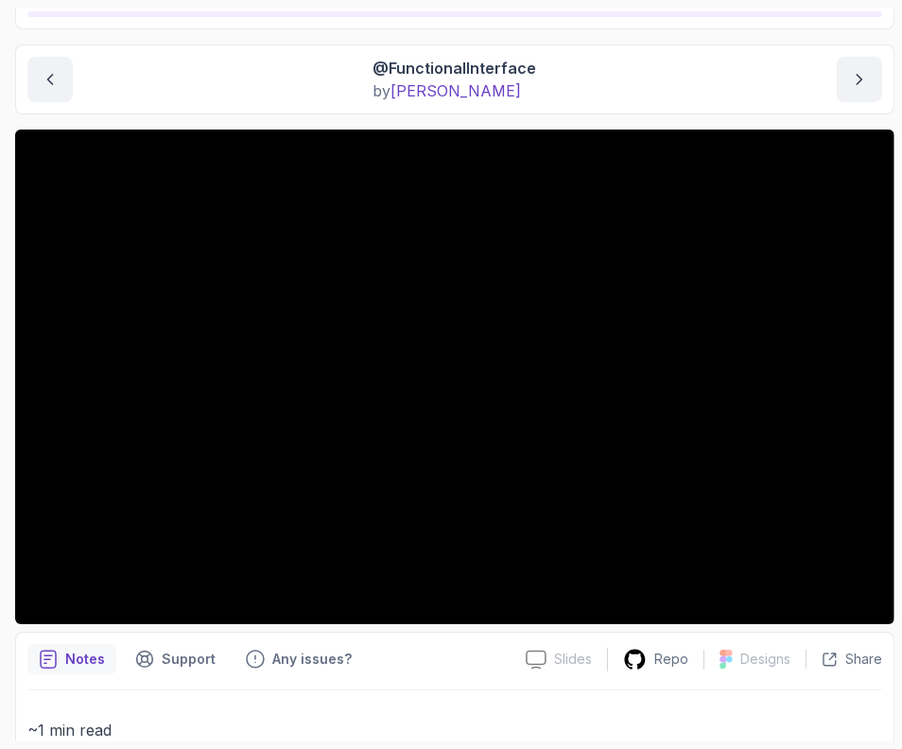
scroll to position [158, 0]
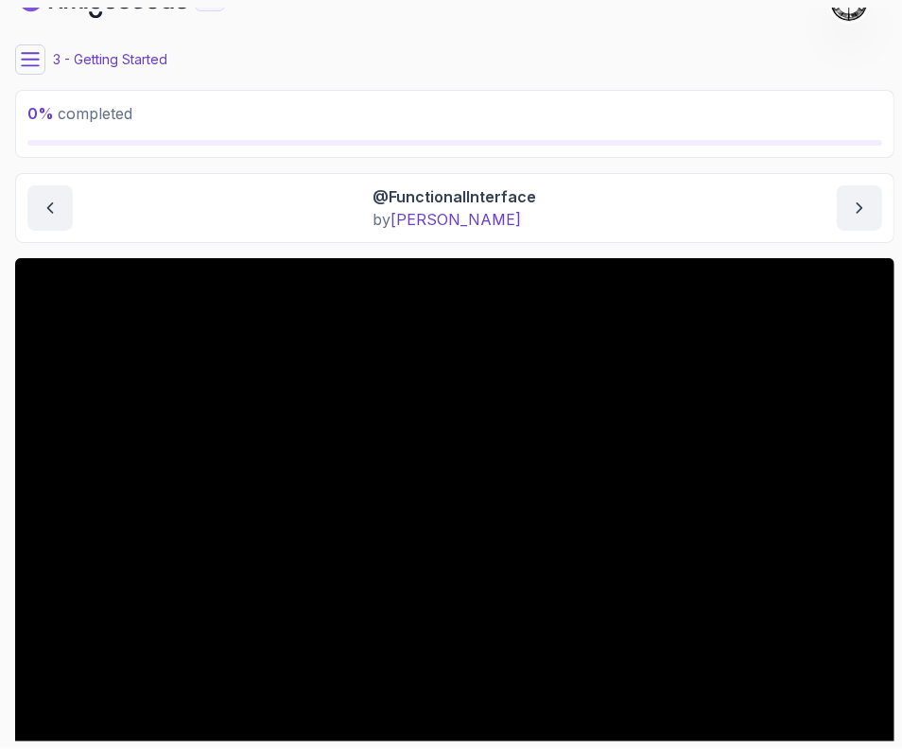
scroll to position [0, 0]
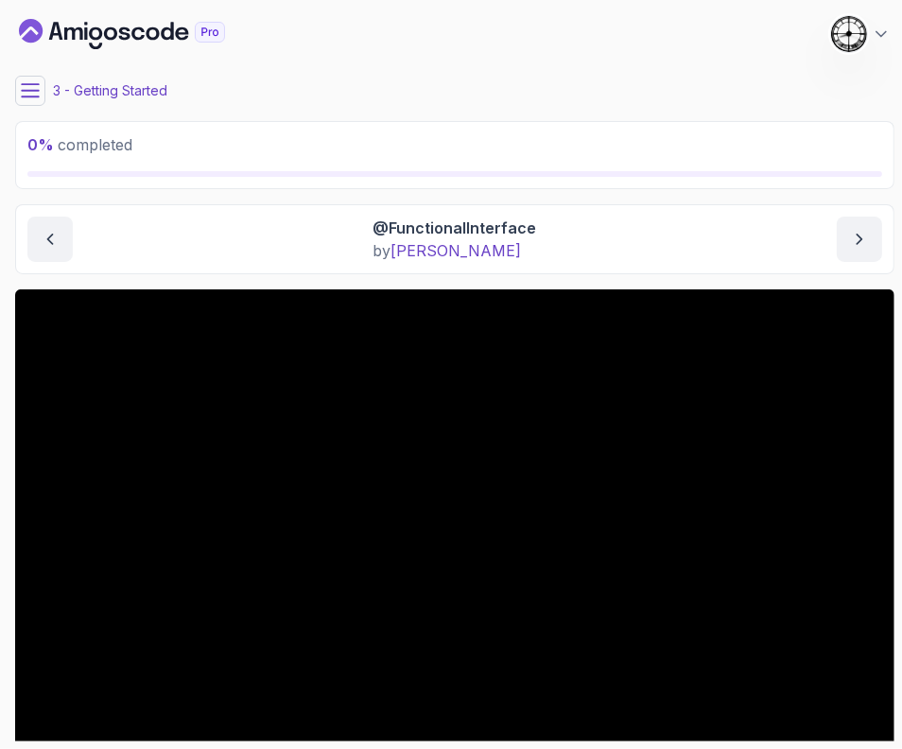
click at [47, 92] on div "3 - Getting Started" at bounding box center [455, 91] width 880 height 30
click at [25, 92] on icon at bounding box center [30, 90] width 19 height 19
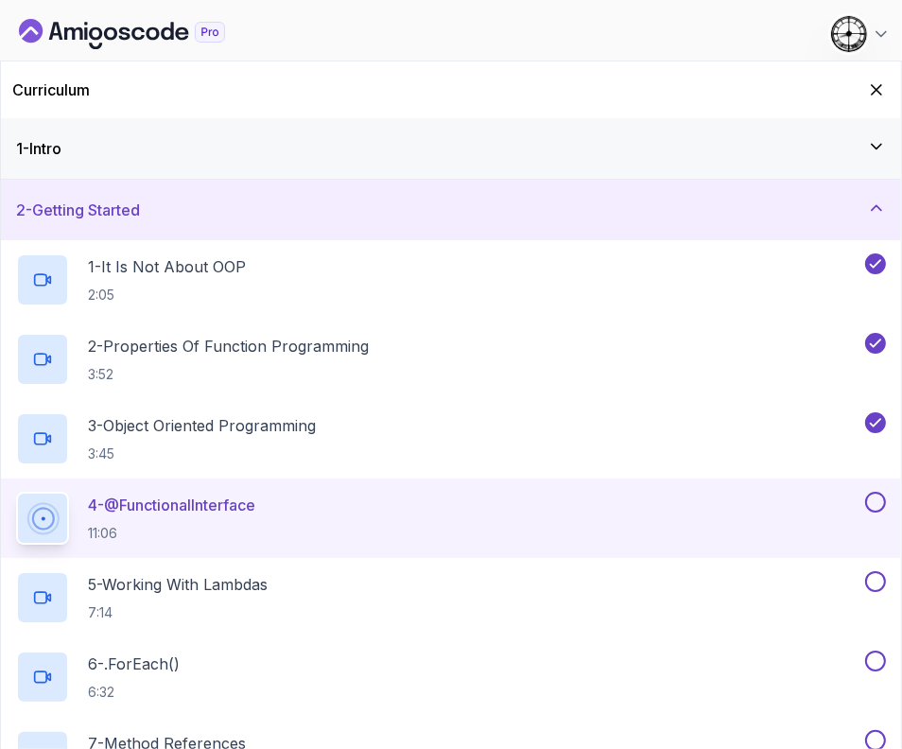
click at [884, 498] on button at bounding box center [875, 502] width 21 height 21
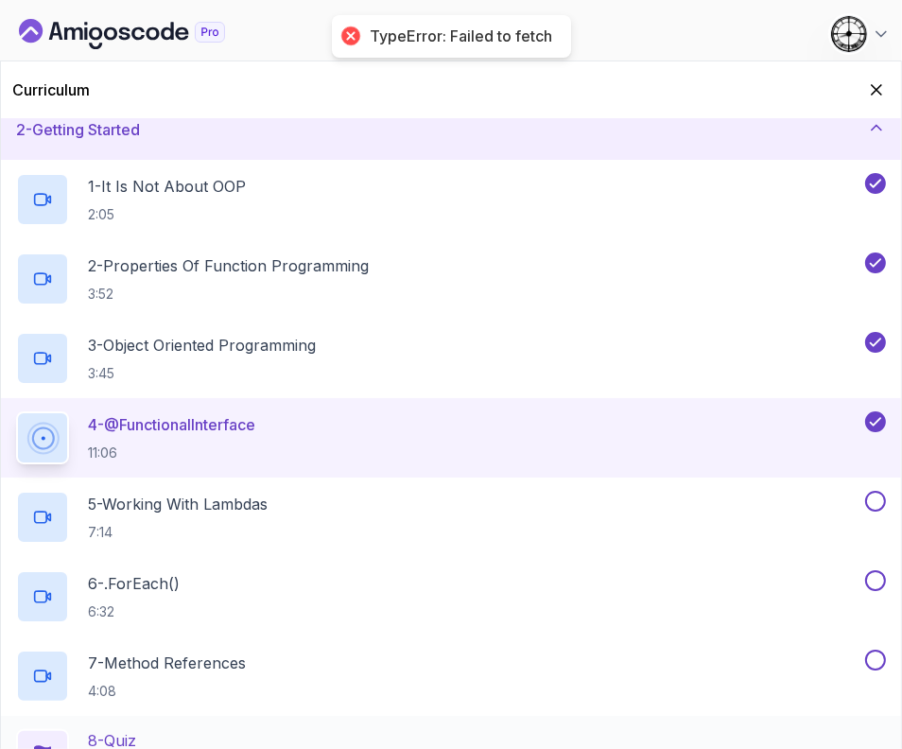
scroll to position [117, 0]
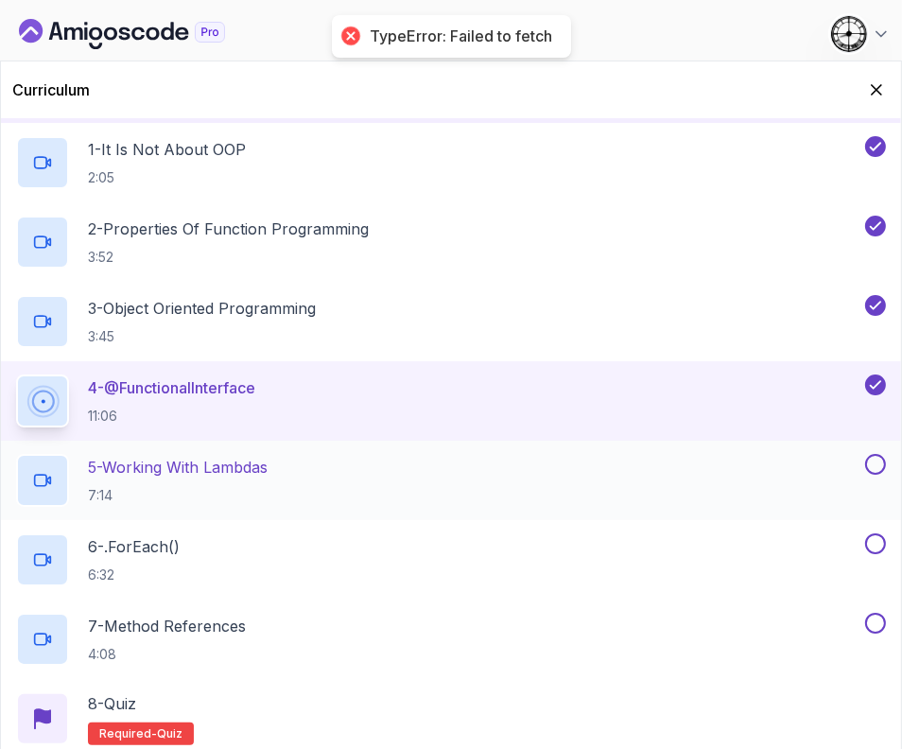
click at [156, 486] on p "7:14" at bounding box center [178, 495] width 180 height 19
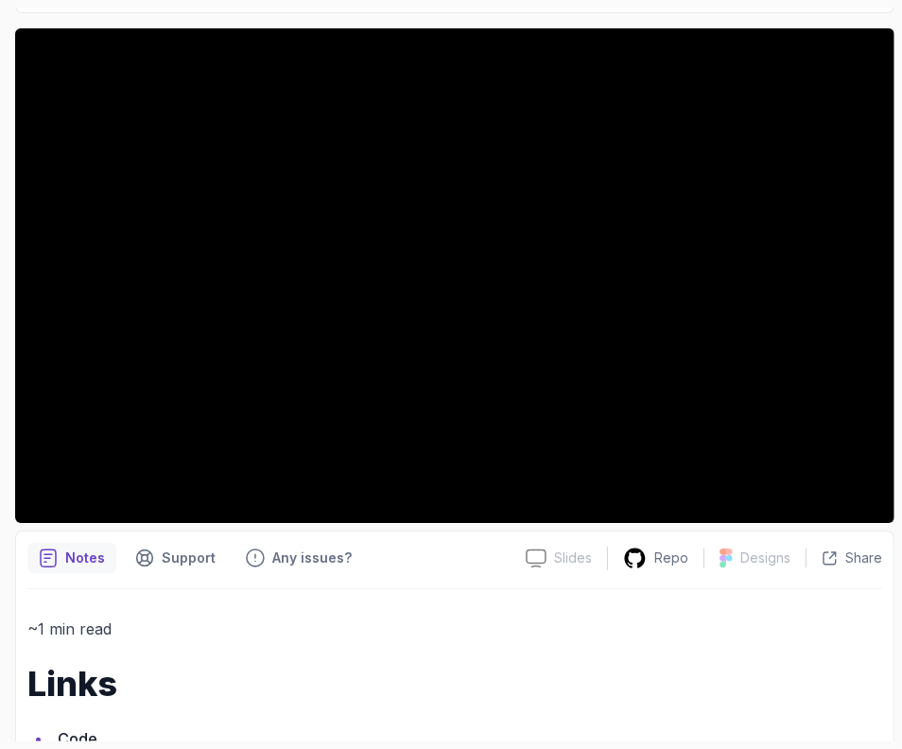
scroll to position [419, 0]
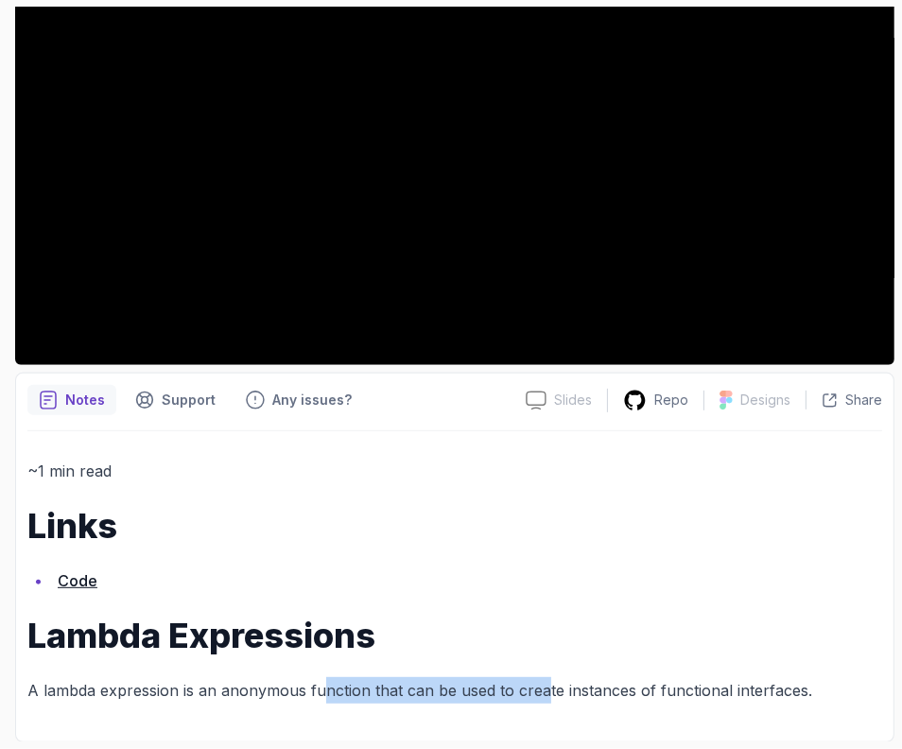
drag, startPoint x: 319, startPoint y: 692, endPoint x: 541, endPoint y: 695, distance: 222.3
click at [541, 695] on p "A lambda expression is an anonymous function that can be used to create instanc…" at bounding box center [454, 690] width 855 height 26
click at [273, 536] on h1 "Links" at bounding box center [454, 526] width 855 height 38
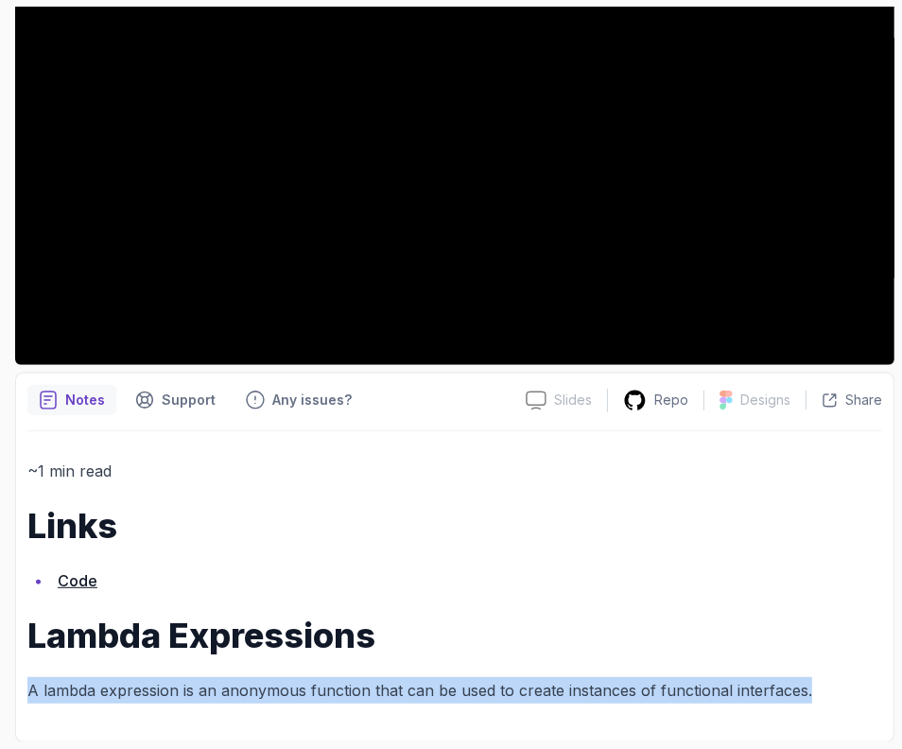
drag, startPoint x: 26, startPoint y: 683, endPoint x: 826, endPoint y: 697, distance: 800.3
click at [826, 697] on div "Notes Support Any issues? Slides Slides not available Repo Designs Design not a…" at bounding box center [455, 558] width 880 height 370
copy p "A lambda expression is an anonymous function that can be used to create instanc…"
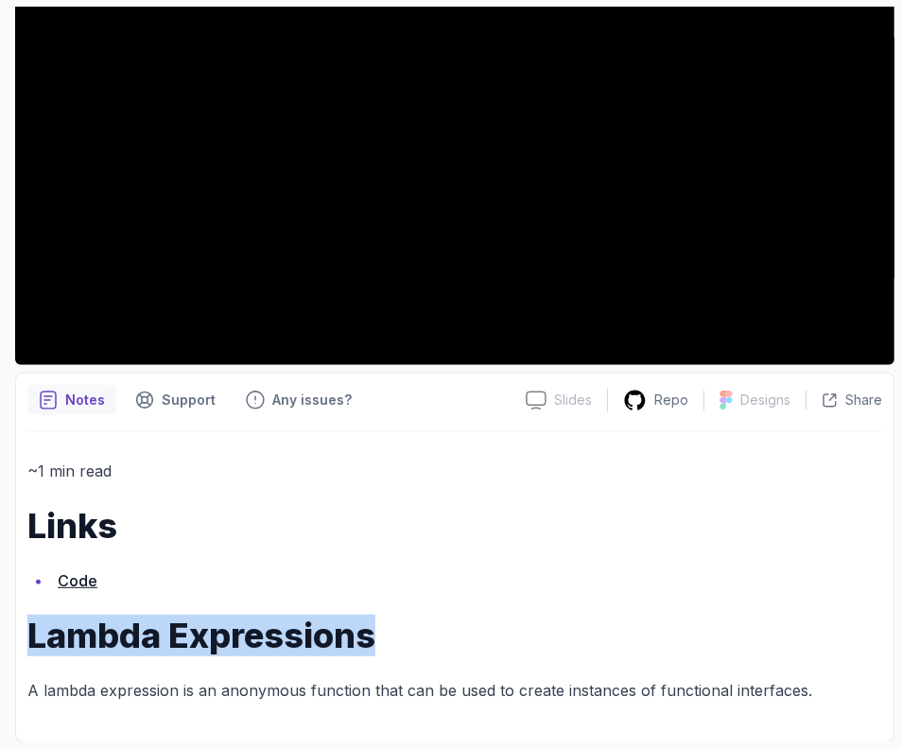
drag, startPoint x: 404, startPoint y: 630, endPoint x: -2, endPoint y: 643, distance: 406.0
click at [0, 643] on html "0 % completed 1 - Intro 2 - Getting Started 1 - It Is Not About OOP 2:05 2 - Pr…" at bounding box center [451, 374] width 902 height 749
copy h1 "Lambda Expressions"
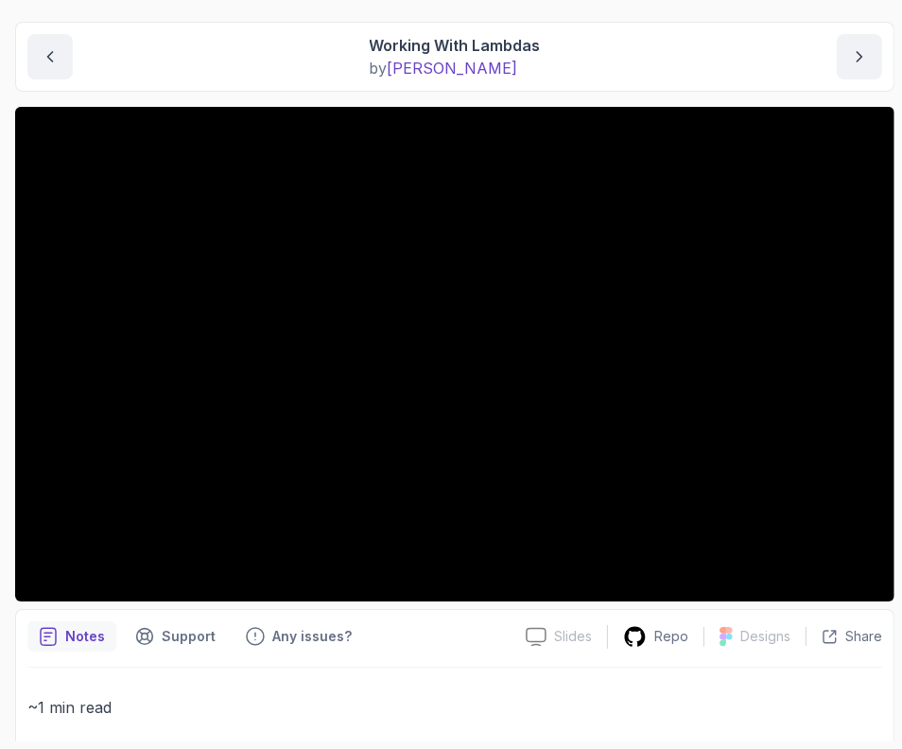
scroll to position [0, 0]
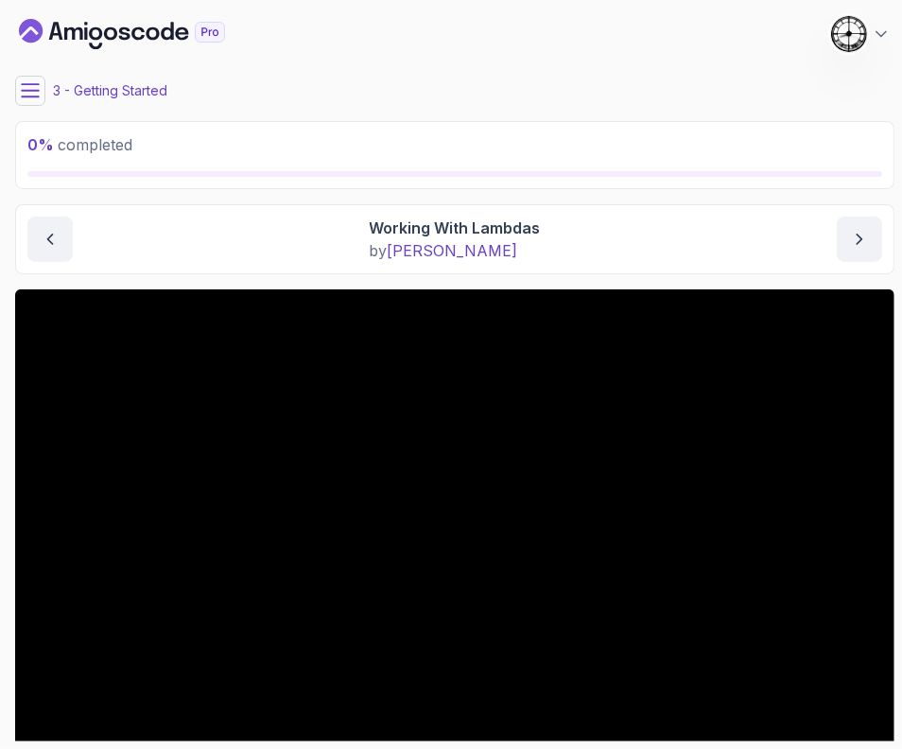
click at [28, 94] on icon at bounding box center [30, 90] width 19 height 19
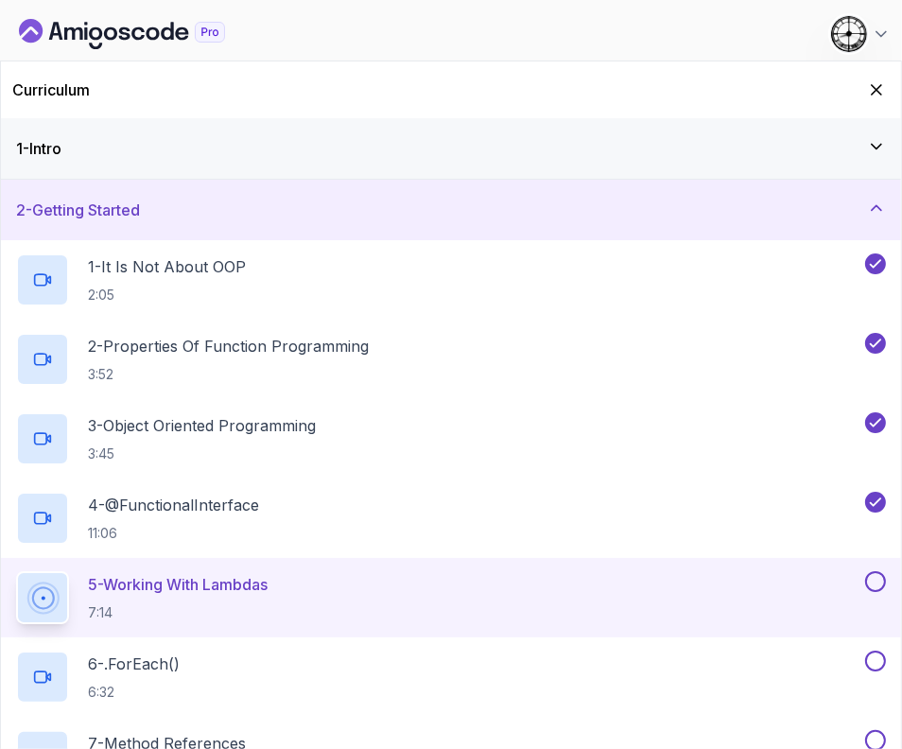
click at [875, 581] on button at bounding box center [875, 581] width 21 height 21
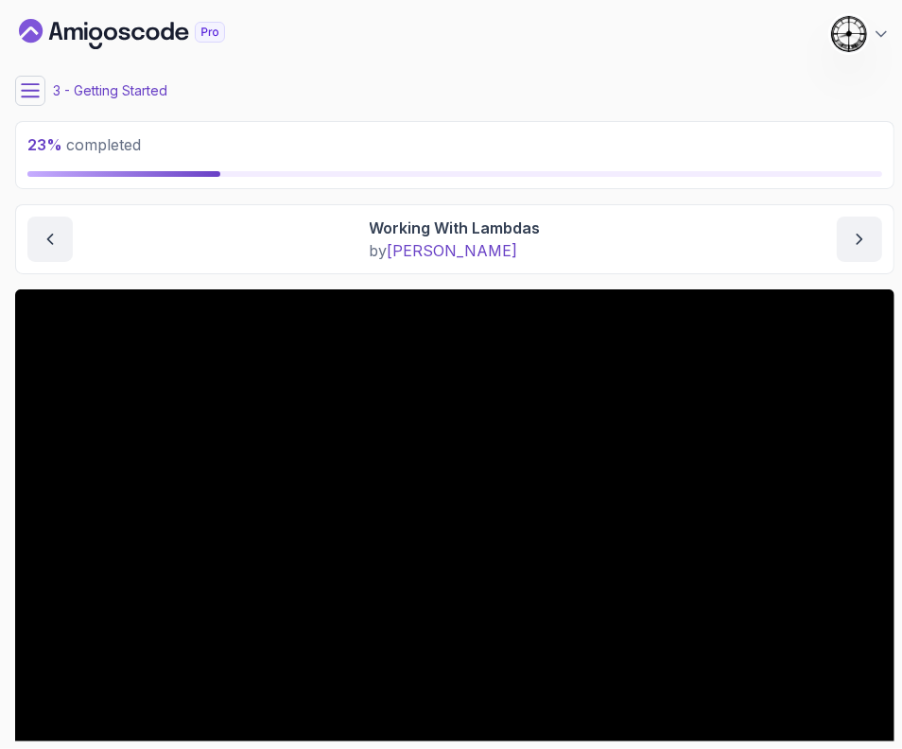
click at [11, 98] on div "23 % completed 1 - Intro 2 - Getting Started 1 - It Is Not About OOP 2:05 2 - P…" at bounding box center [451, 375] width 887 height 734
click at [30, 99] on icon at bounding box center [30, 90] width 19 height 19
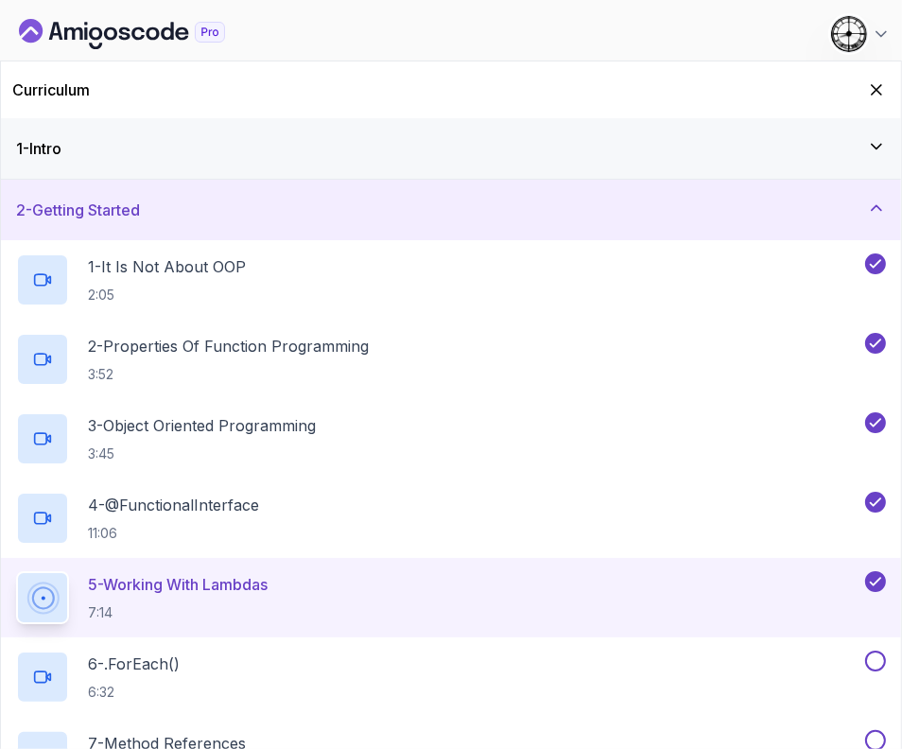
drag, startPoint x: 880, startPoint y: 80, endPoint x: 817, endPoint y: 182, distance: 118.9
click at [880, 82] on icon "Hide Curriculum for mobile" at bounding box center [876, 89] width 19 height 19
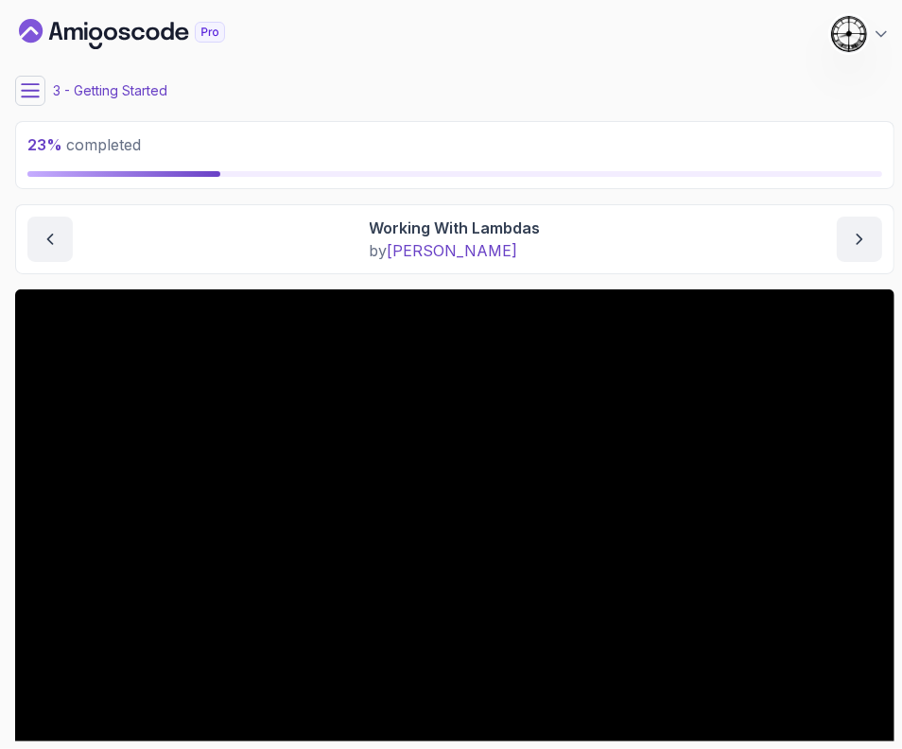
click at [29, 92] on icon at bounding box center [30, 90] width 19 height 19
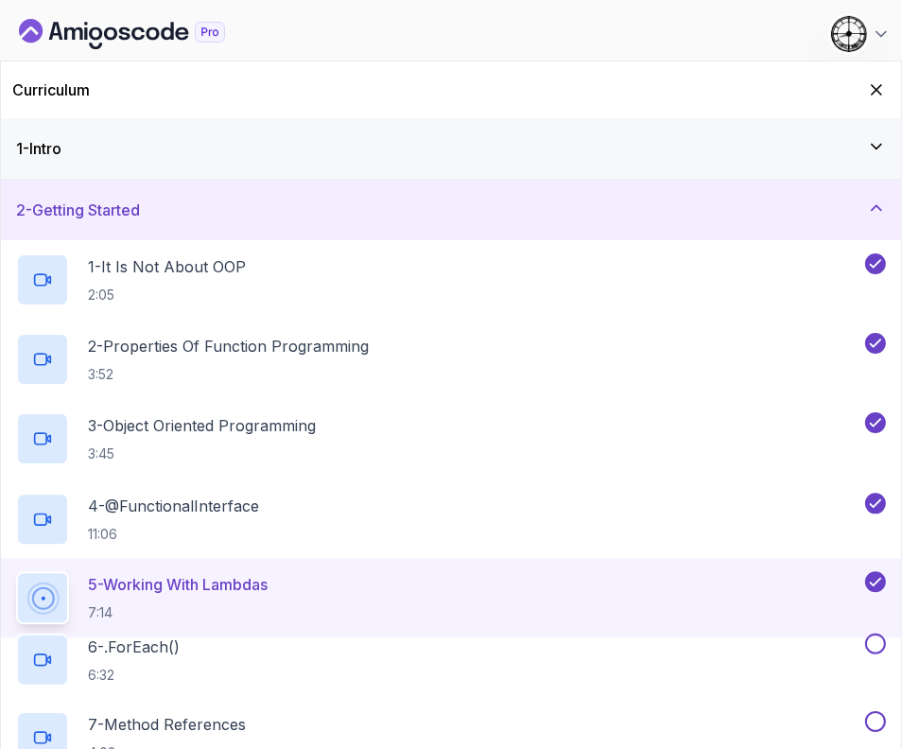
scroll to position [312, 0]
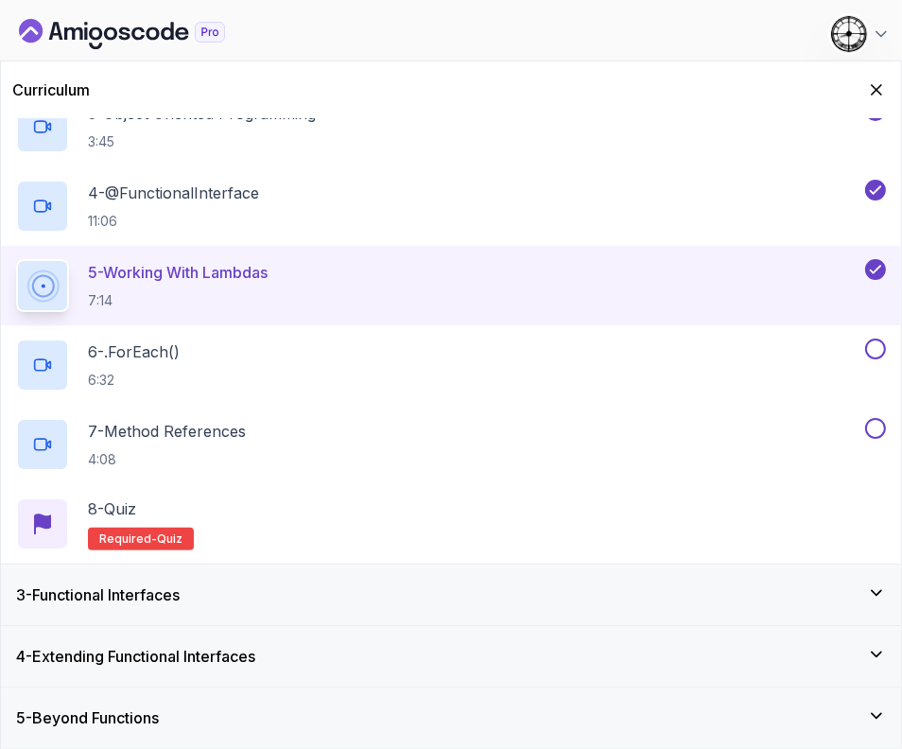
click at [85, 574] on div "3 - Functional Interfaces" at bounding box center [451, 595] width 900 height 61
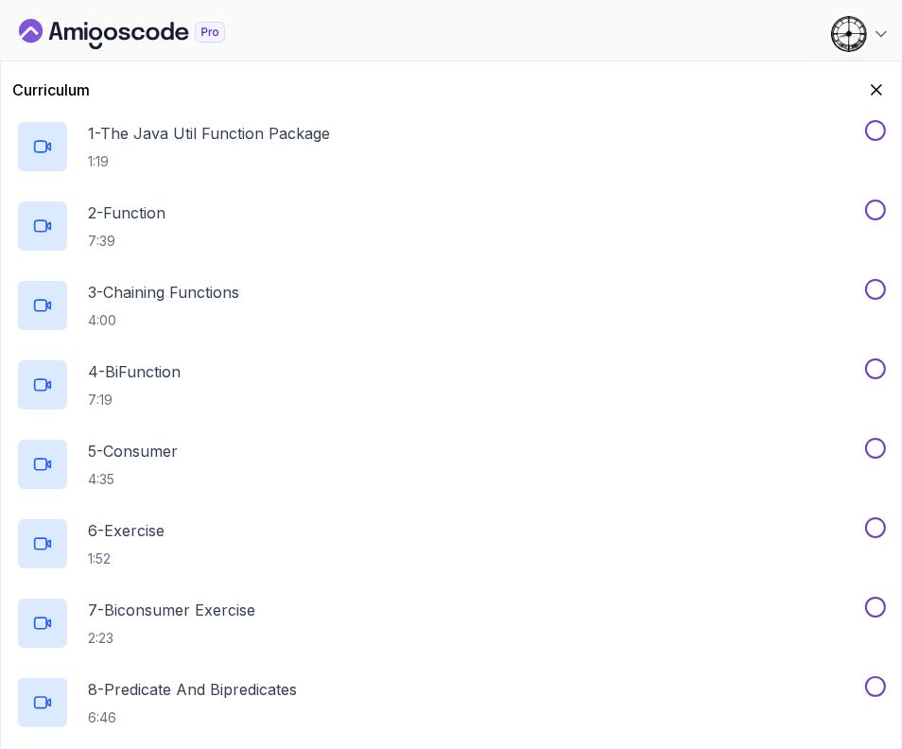
scroll to position [0, 0]
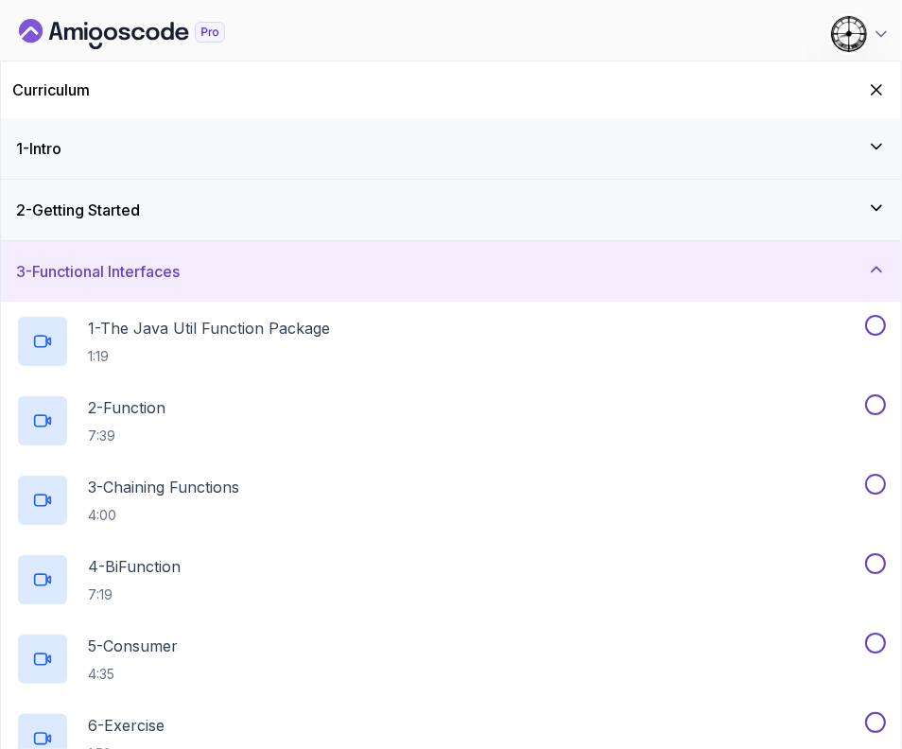
click at [210, 273] on div "3 - Functional Interfaces" at bounding box center [451, 271] width 870 height 23
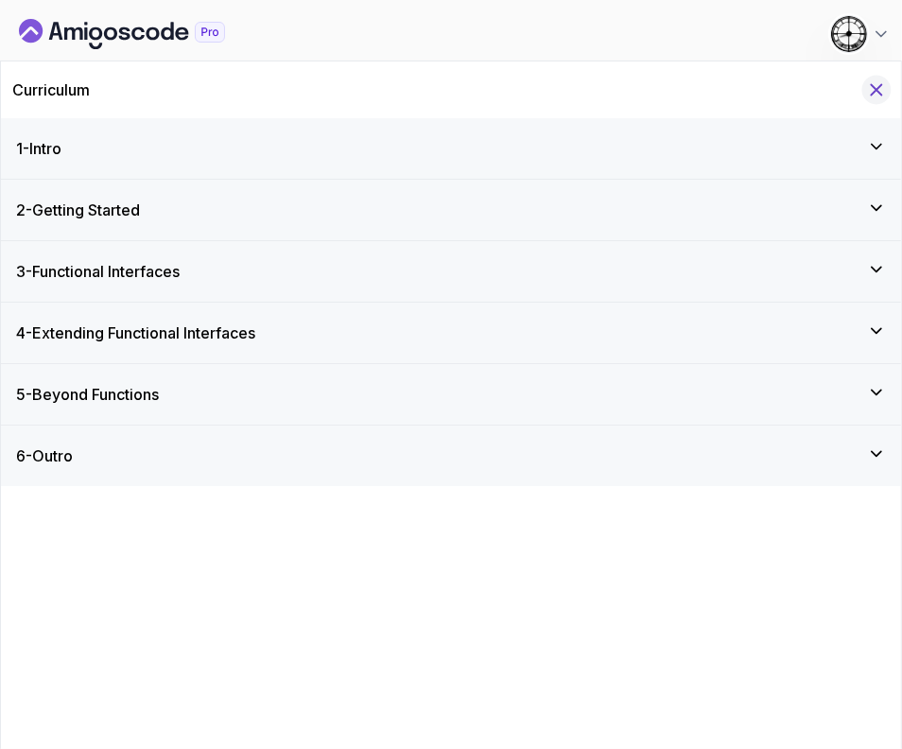
click at [872, 81] on icon "Hide Curriculum for mobile" at bounding box center [876, 89] width 21 height 21
